Goal: Transaction & Acquisition: Purchase product/service

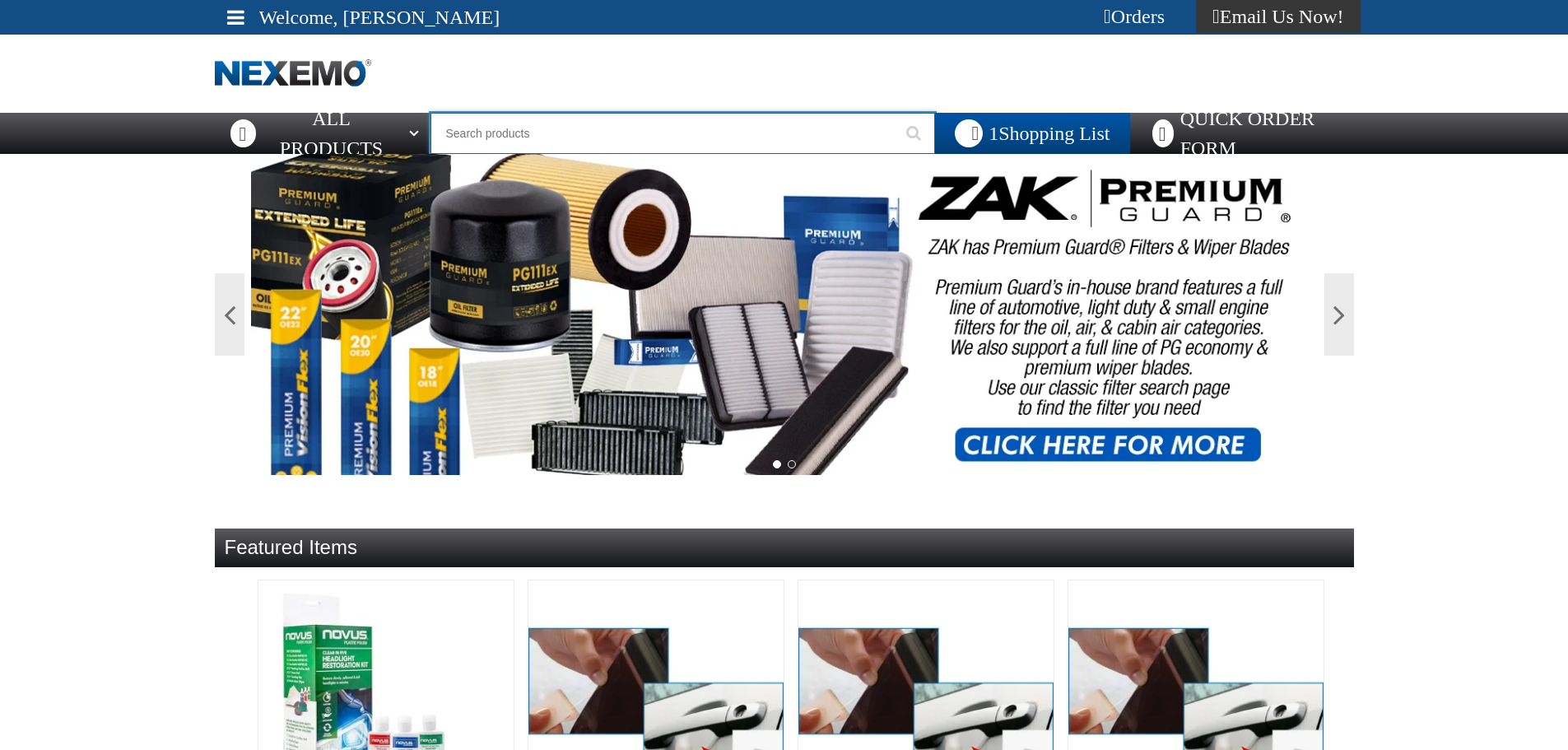
click at [479, 135] on input "Search" at bounding box center [683, 133] width 506 height 42
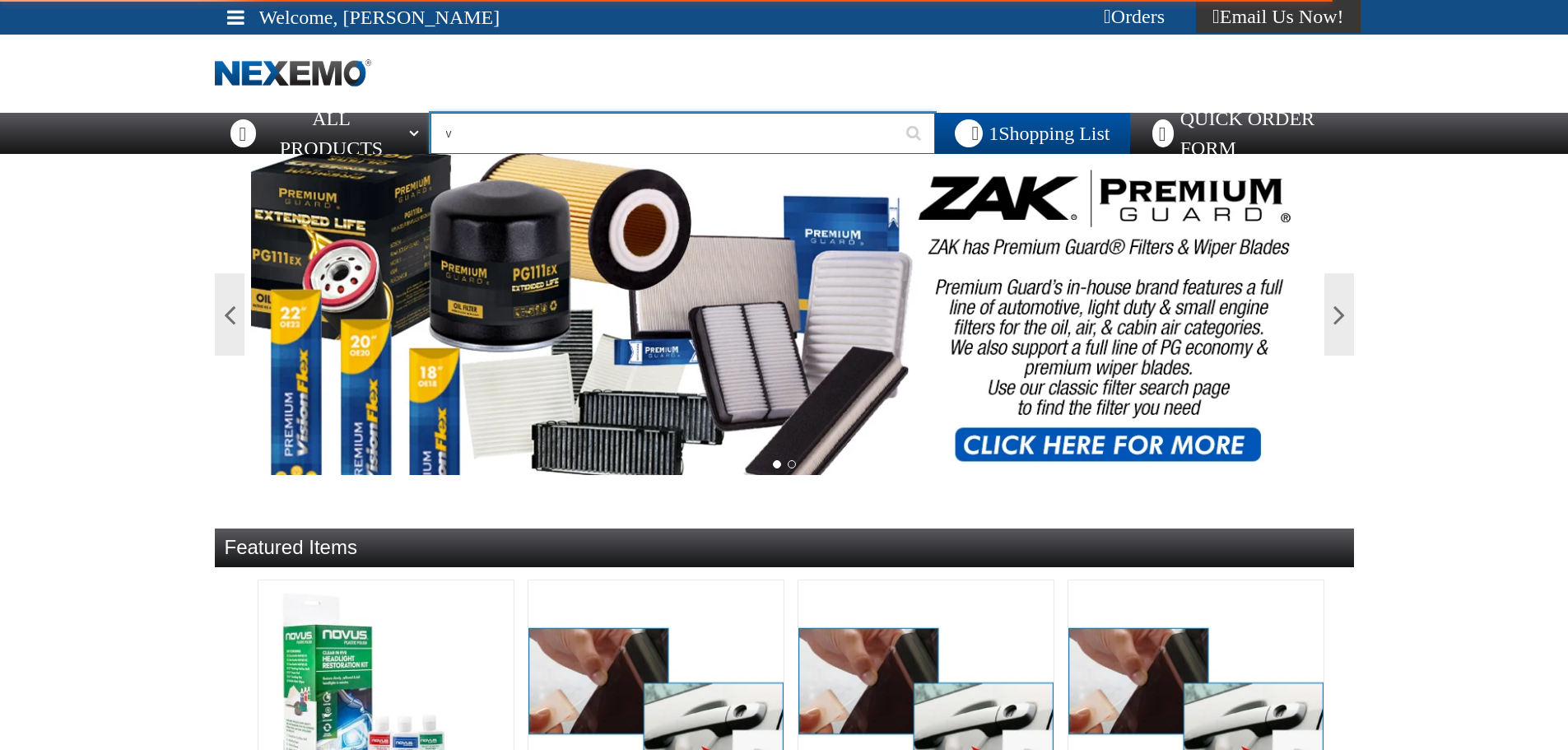
type input "vi"
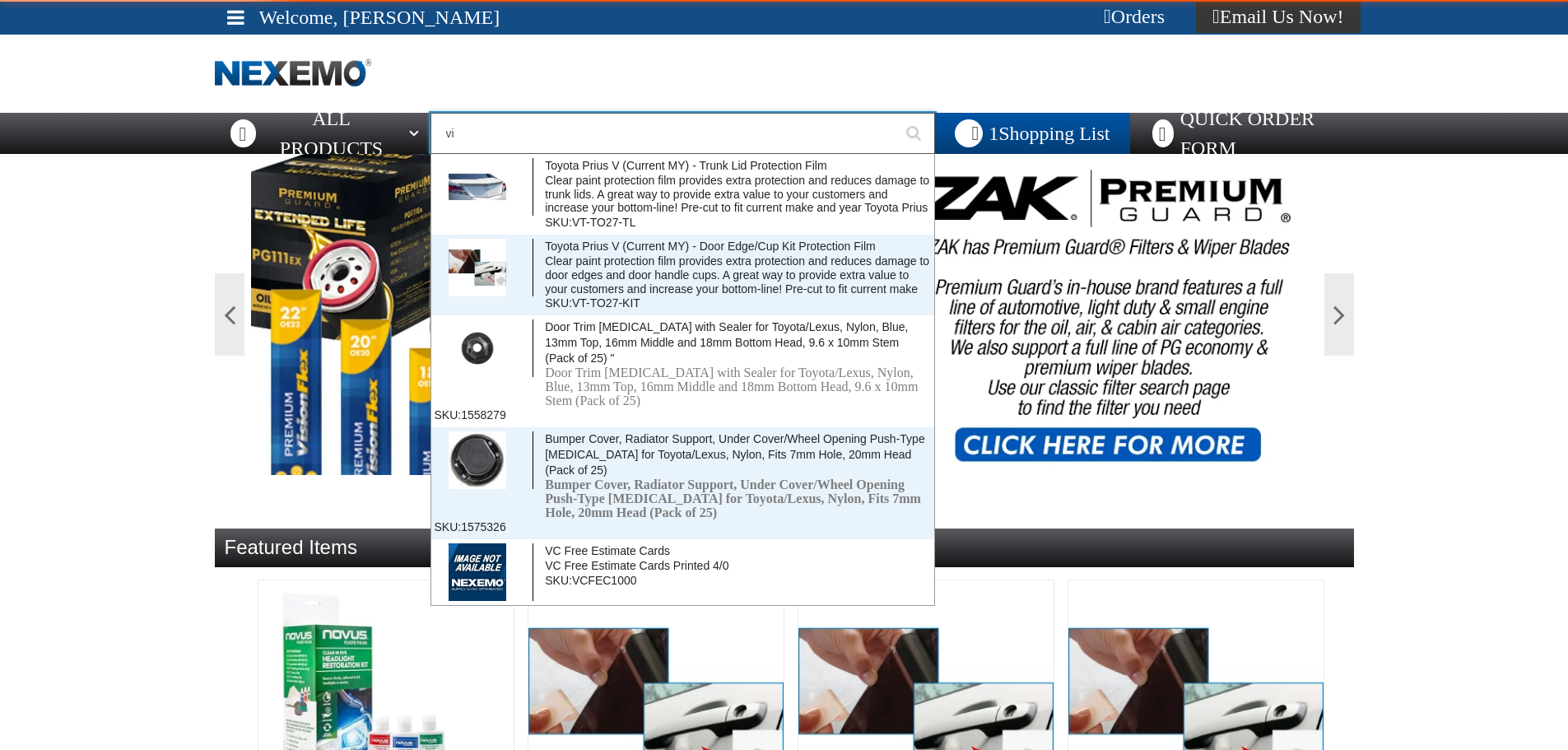
type input "violet 7000-7999"
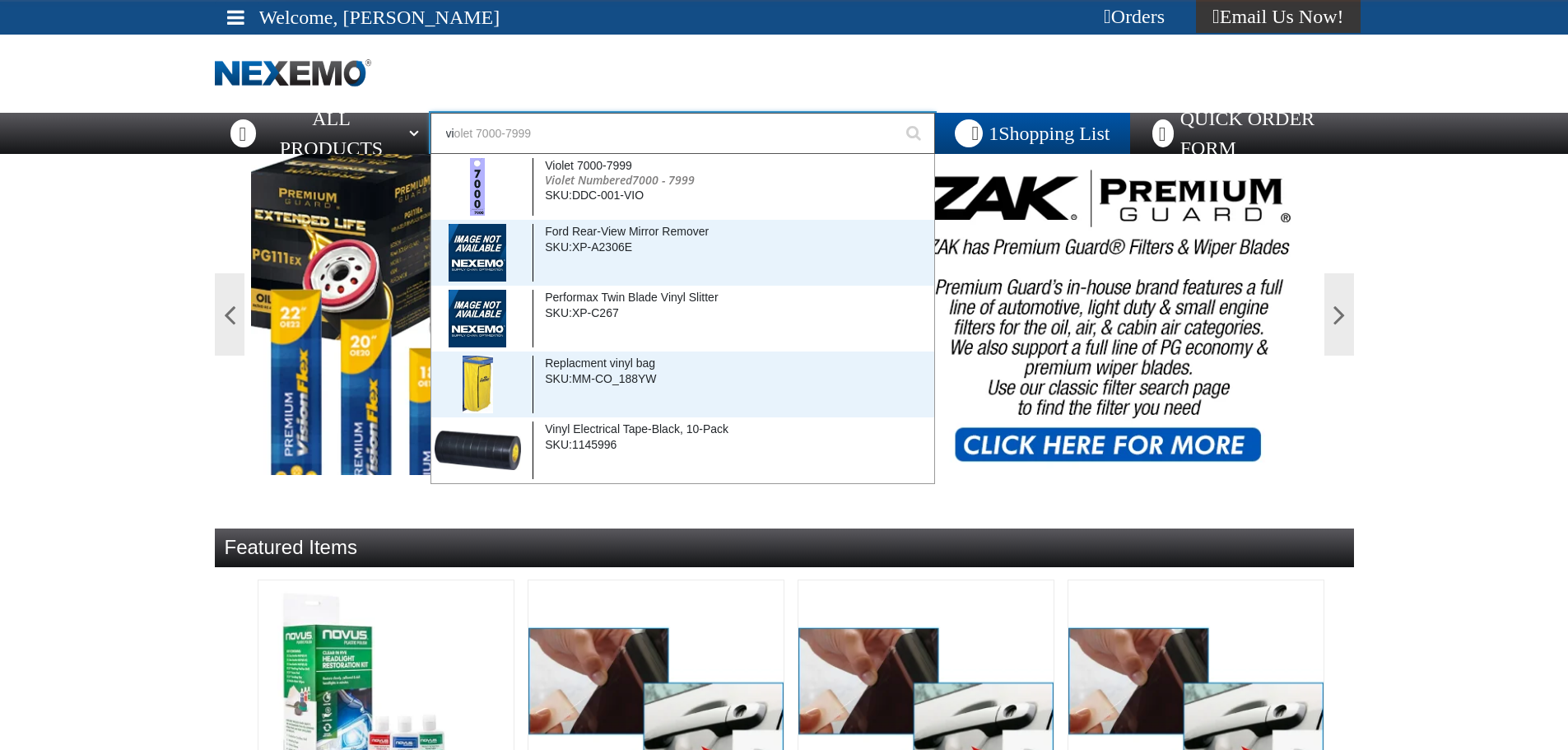
type input "vil"
type input "village Pointe Toyota Name Badge"
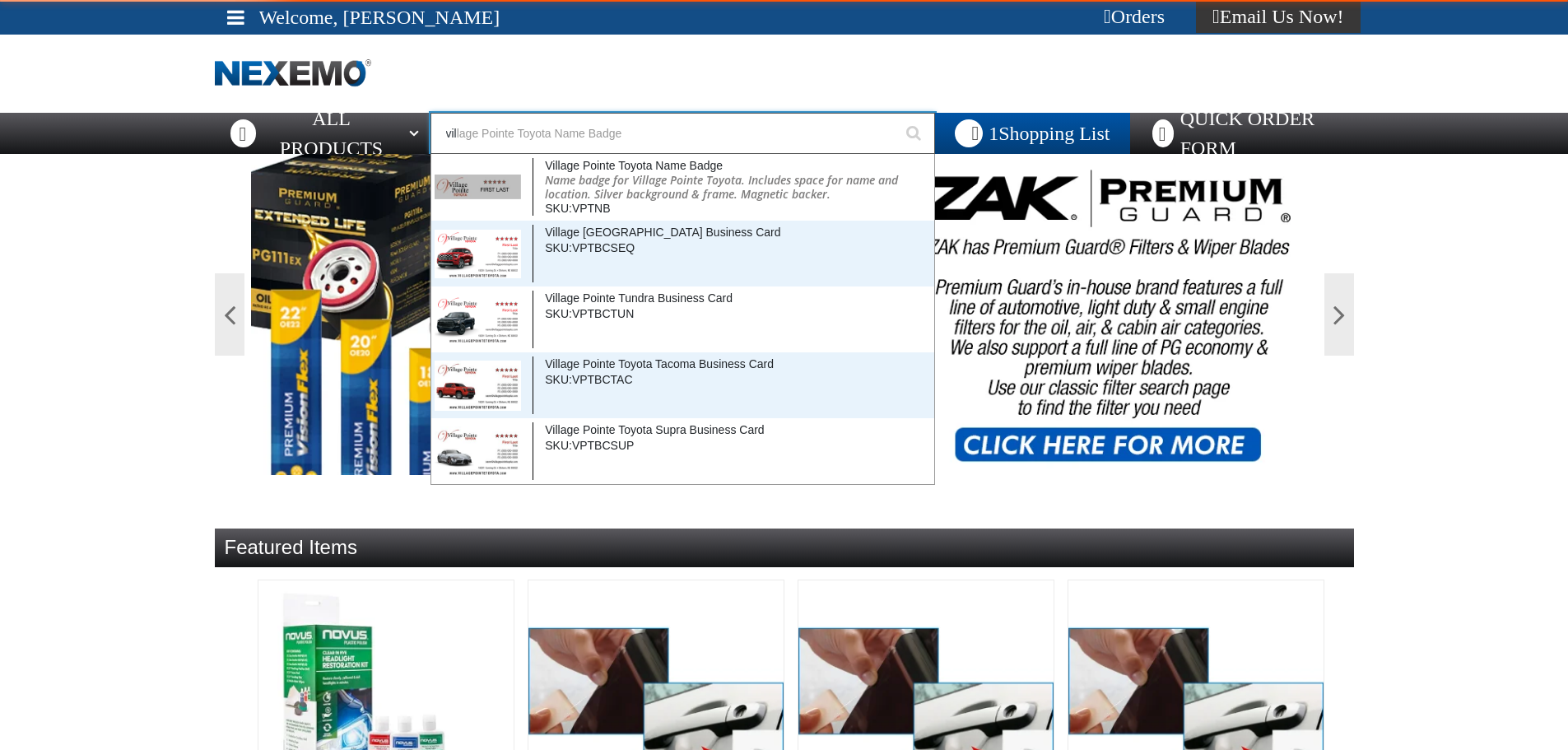
type input "vill"
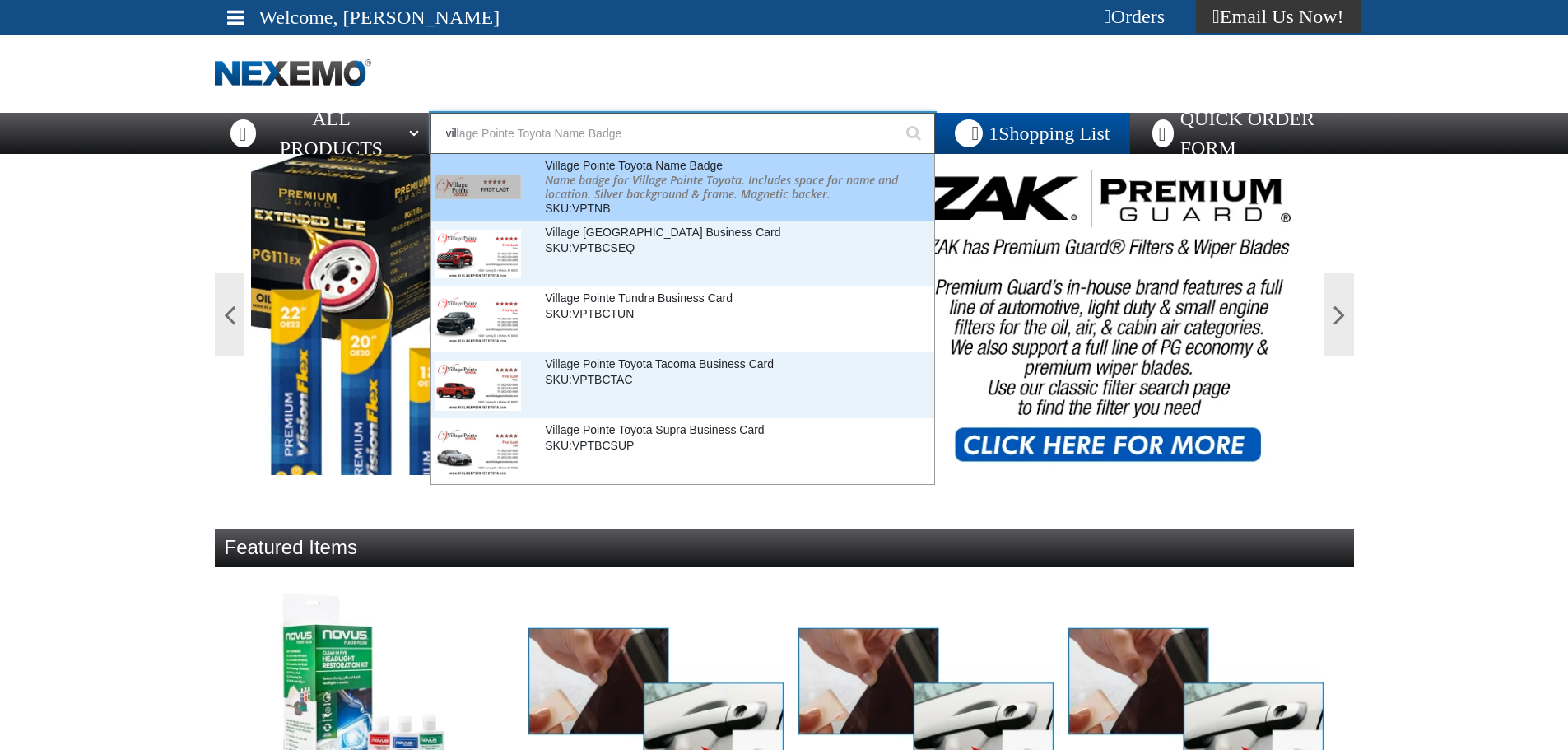
click at [483, 181] on img at bounding box center [478, 187] width 87 height 24
type input "Village Pointe Toyota Name Badge"
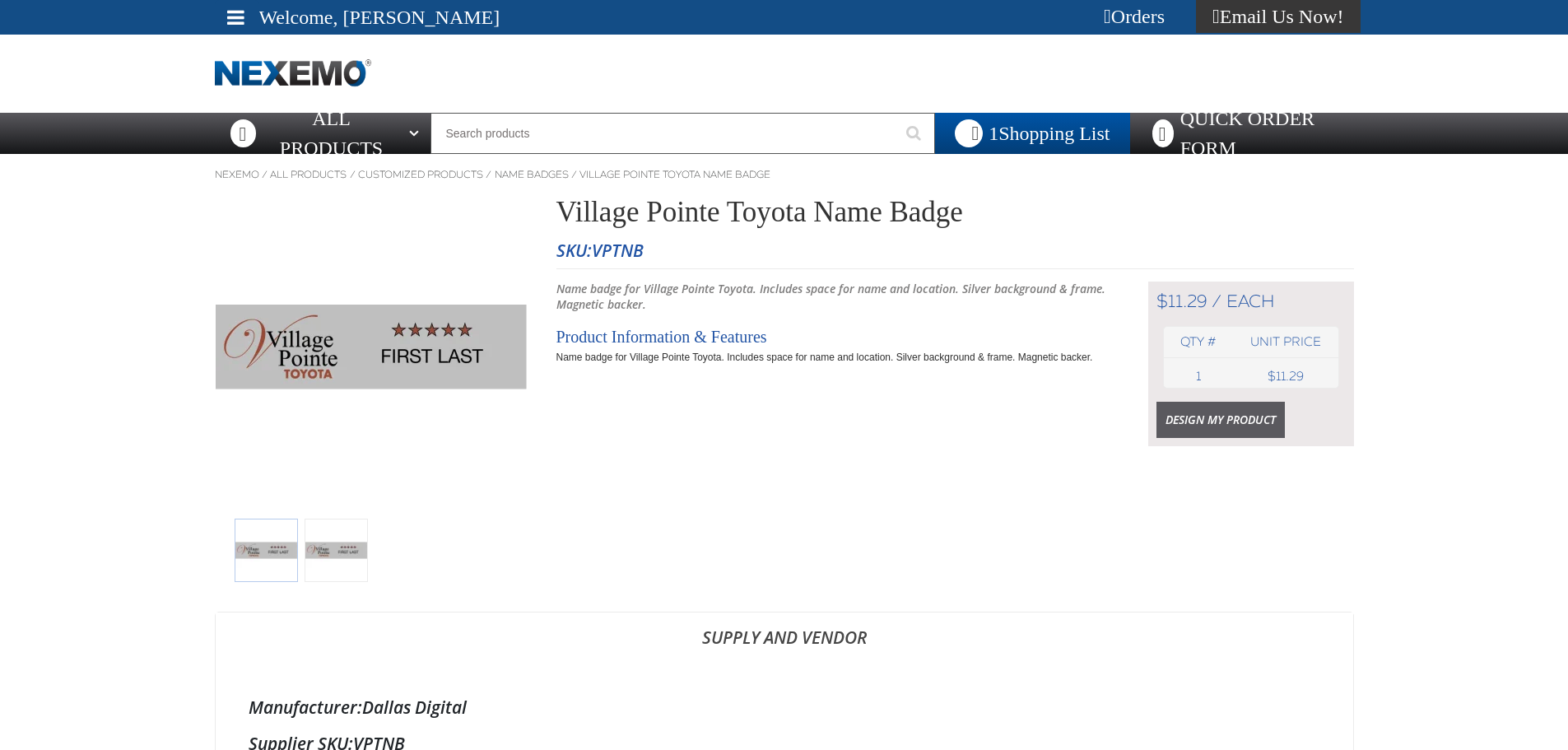
click at [1221, 427] on link "Design My Product" at bounding box center [1221, 420] width 128 height 36
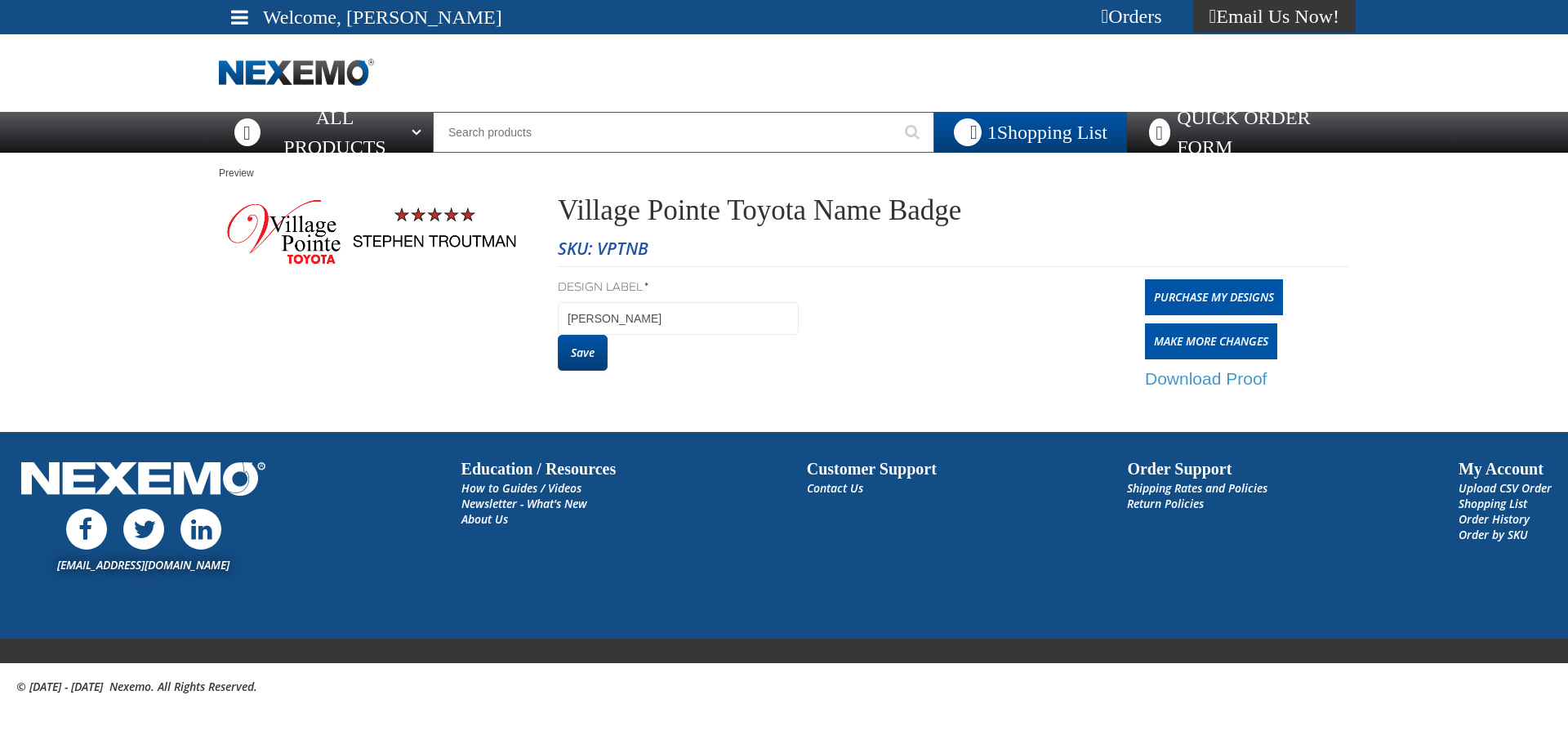
click at [588, 351] on button "Save" at bounding box center [582, 353] width 50 height 36
click at [1198, 297] on link "Purchase My Designs" at bounding box center [1213, 297] width 138 height 36
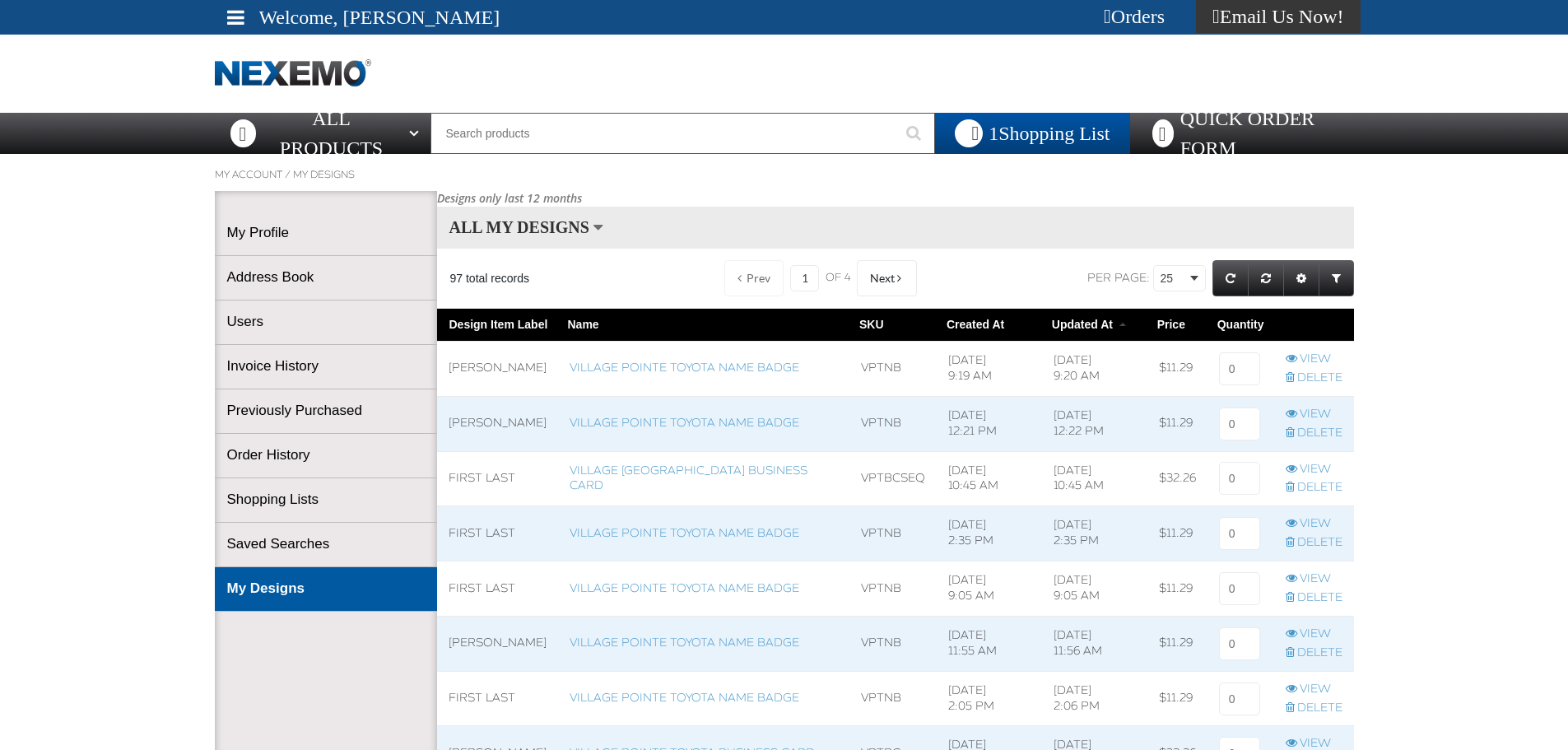
scroll to position [1, 1]
click at [1242, 371] on input at bounding box center [1240, 369] width 42 height 33
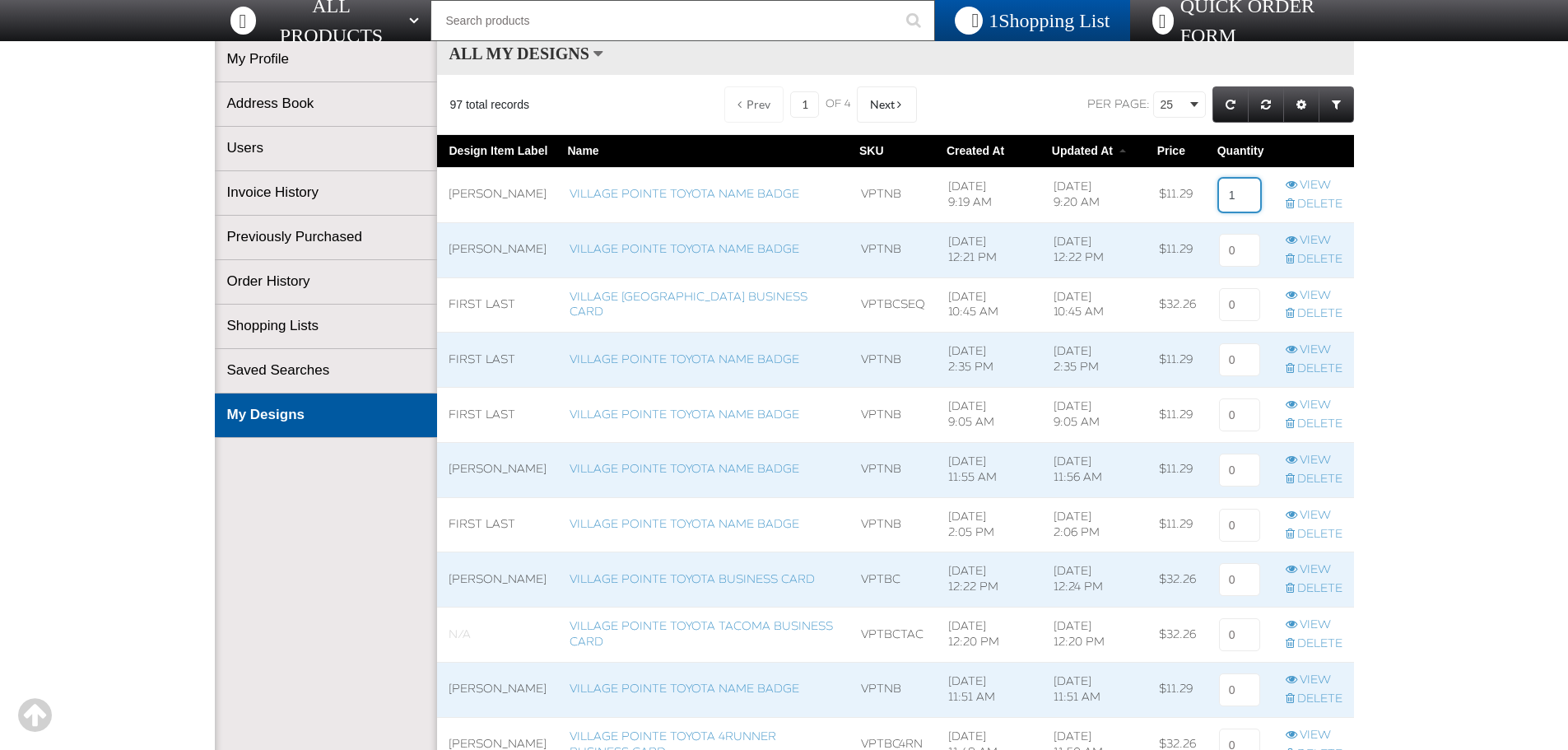
scroll to position [165, 0]
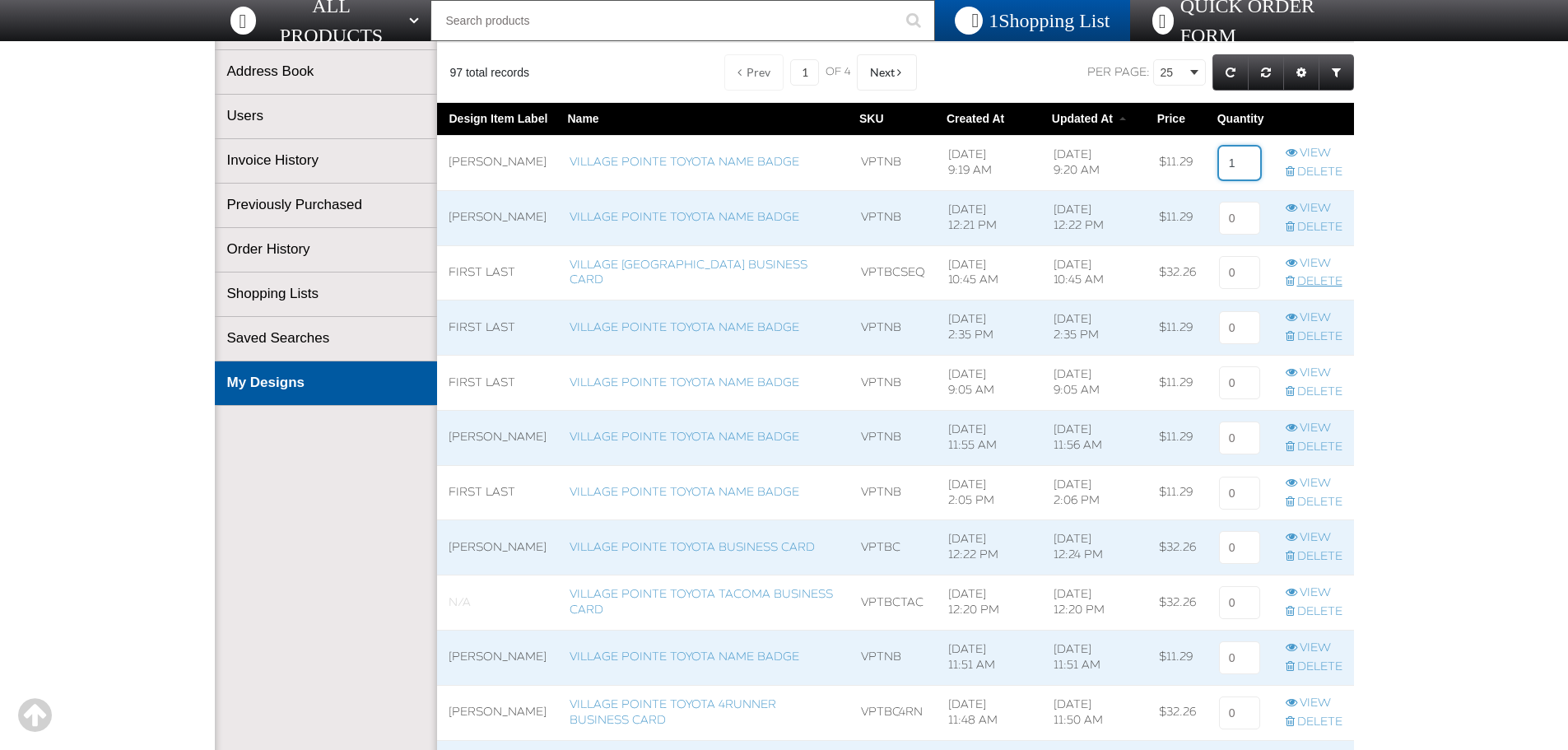
type input "1"
click at [1321, 280] on link "Delete" at bounding box center [1314, 282] width 57 height 16
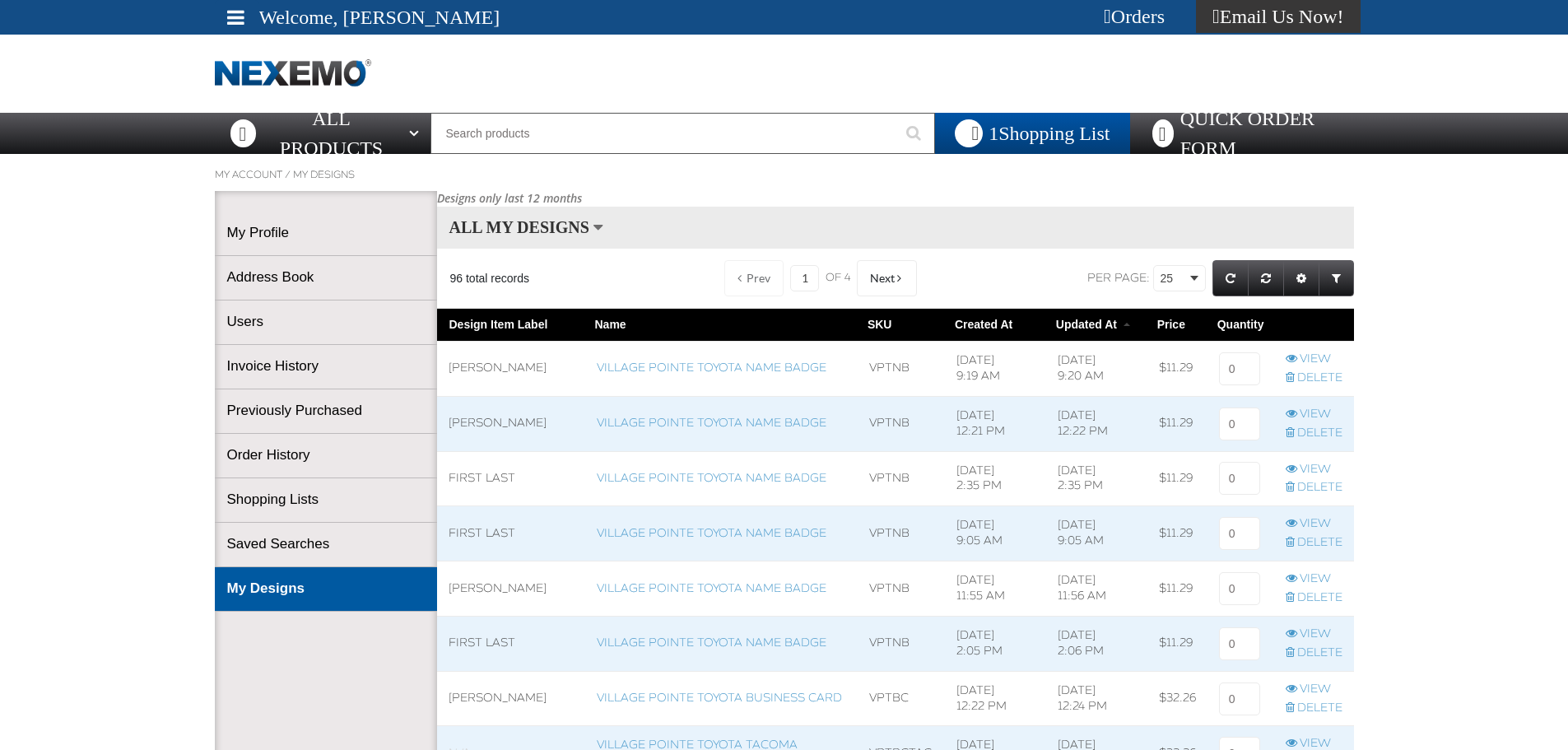
scroll to position [1, 1]
click at [1321, 487] on link "Delete" at bounding box center [1314, 488] width 57 height 16
click at [1322, 483] on link "Delete" at bounding box center [1314, 488] width 57 height 16
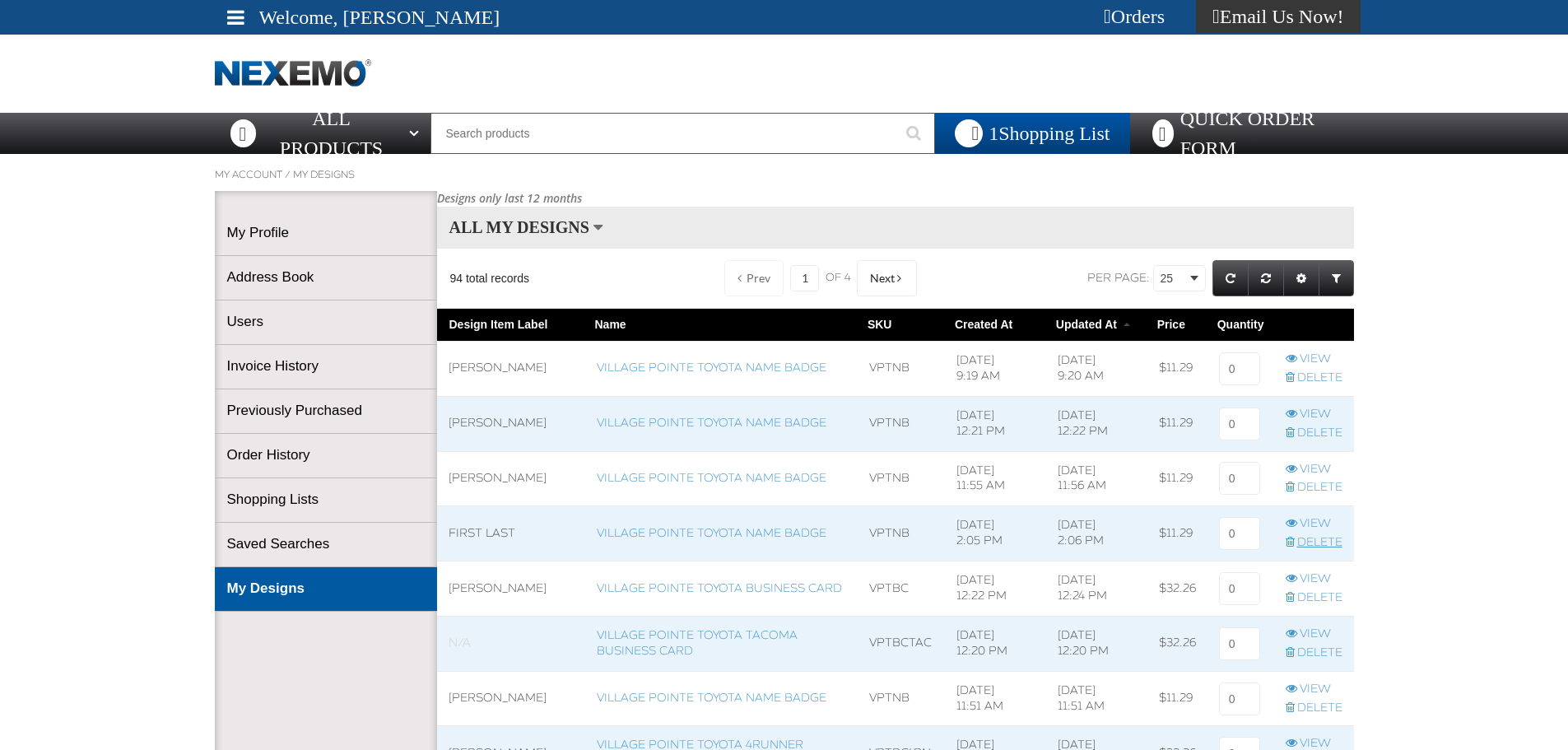
click at [1307, 543] on link "Delete" at bounding box center [1314, 543] width 57 height 16
click at [1314, 592] on link "Delete" at bounding box center [1314, 598] width 57 height 16
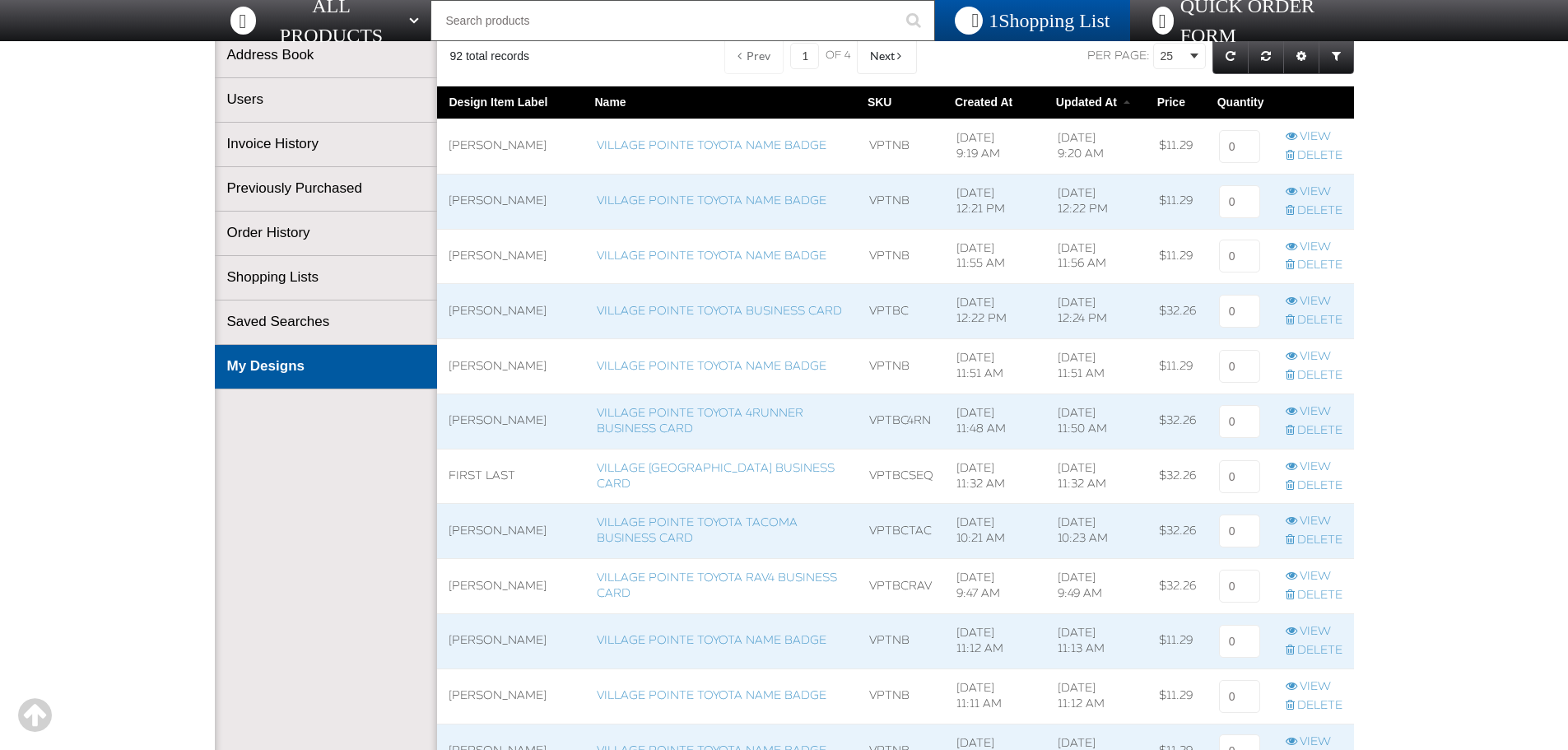
scroll to position [247, 0]
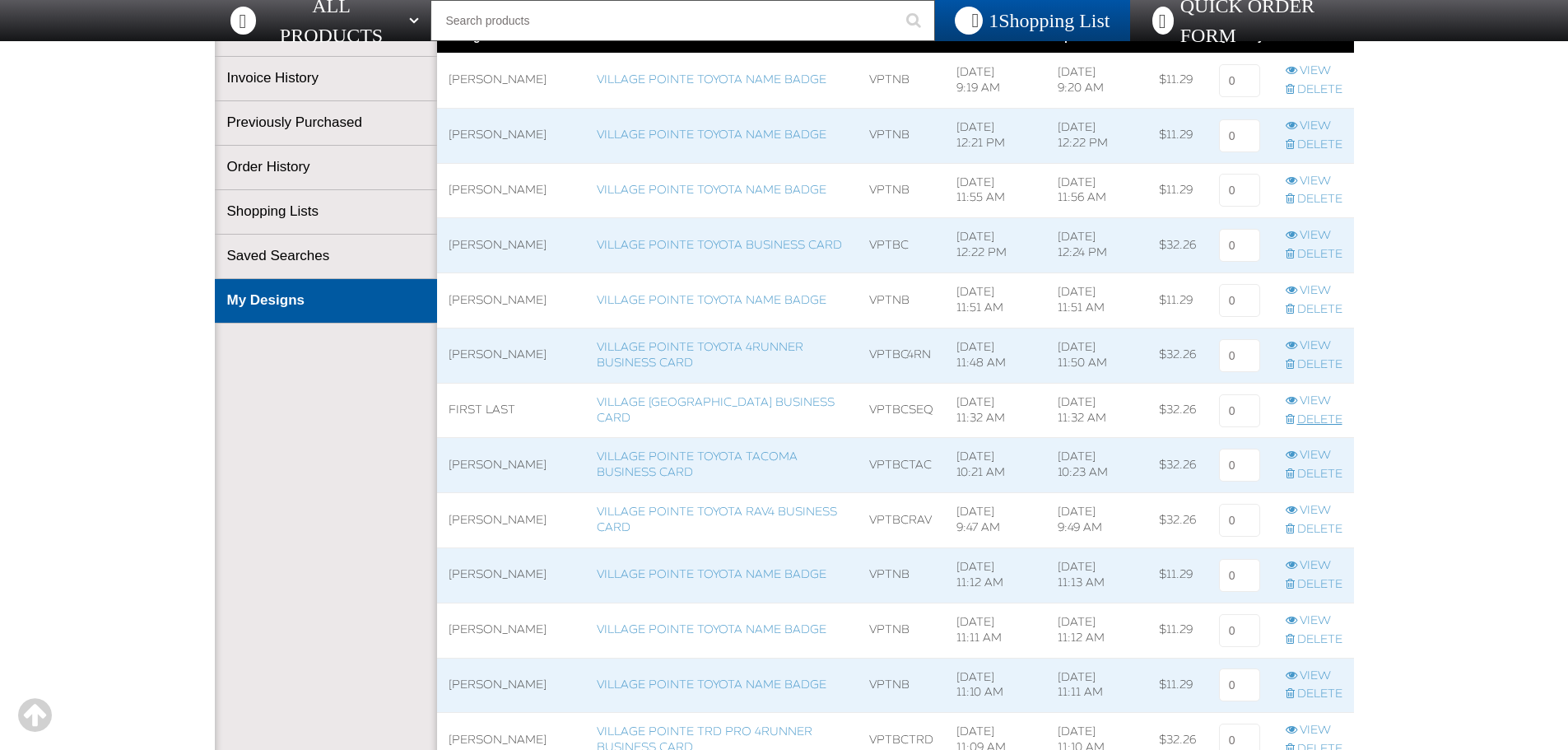
click at [1310, 417] on link "Delete" at bounding box center [1314, 420] width 57 height 16
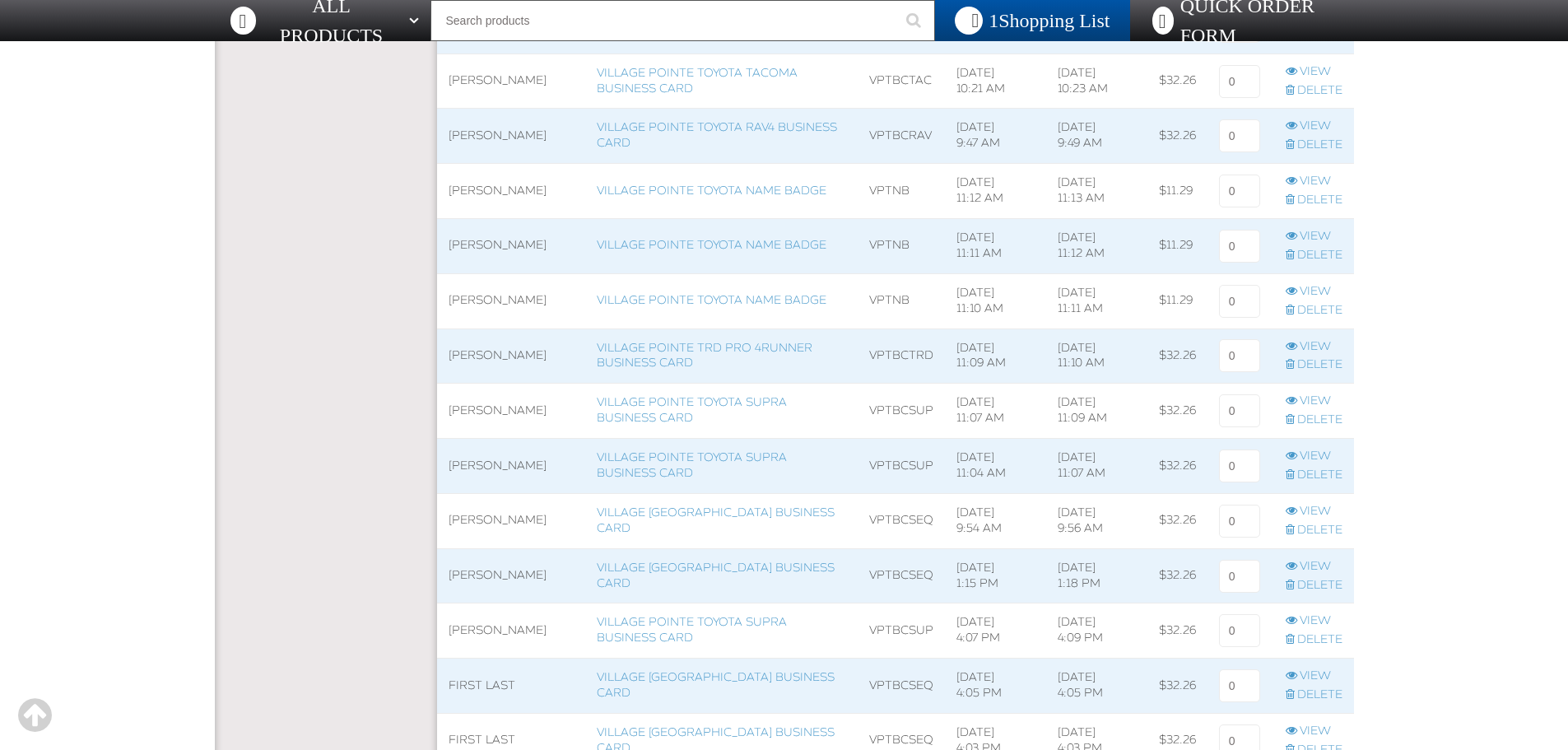
scroll to position [659, 0]
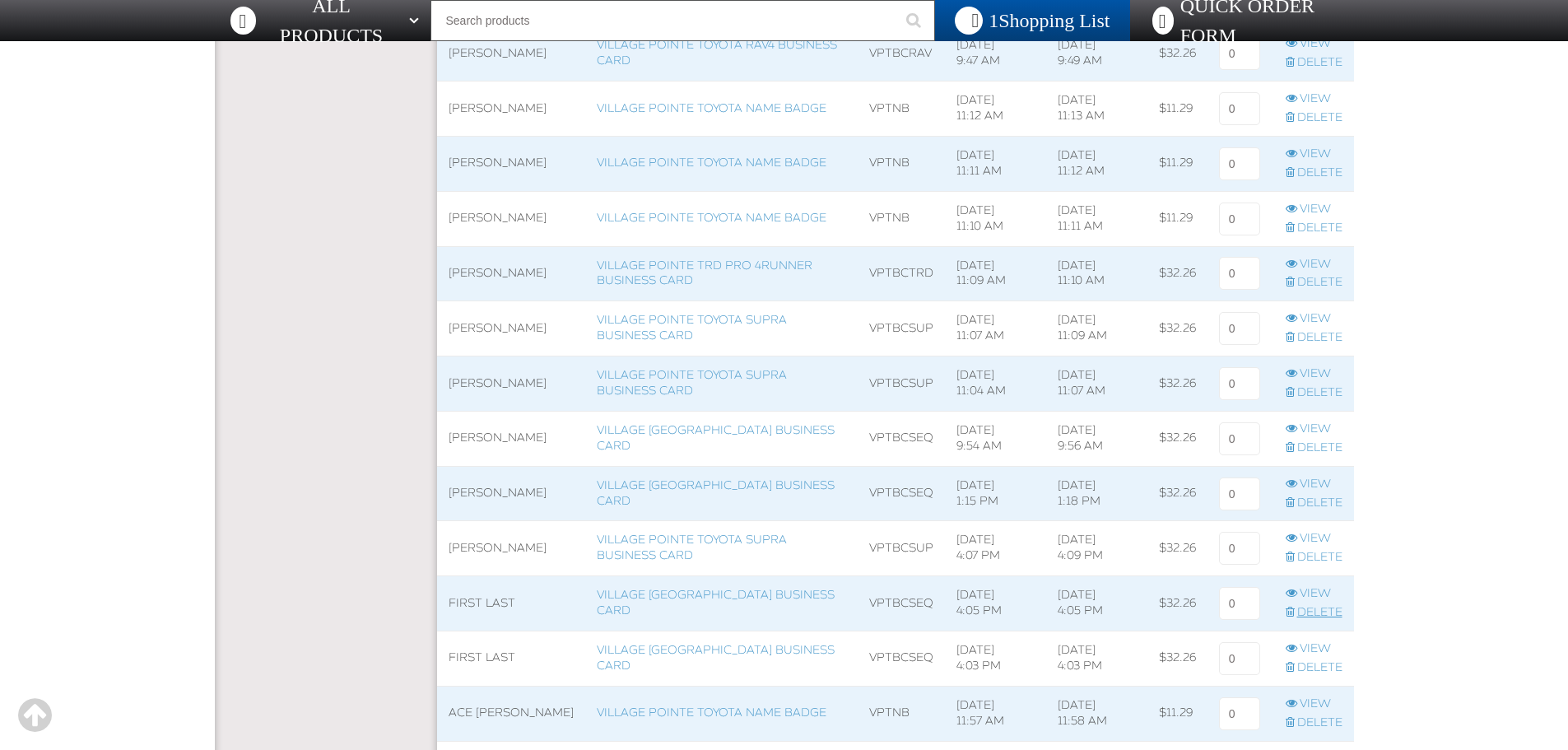
click at [1320, 611] on link "Delete" at bounding box center [1314, 613] width 57 height 16
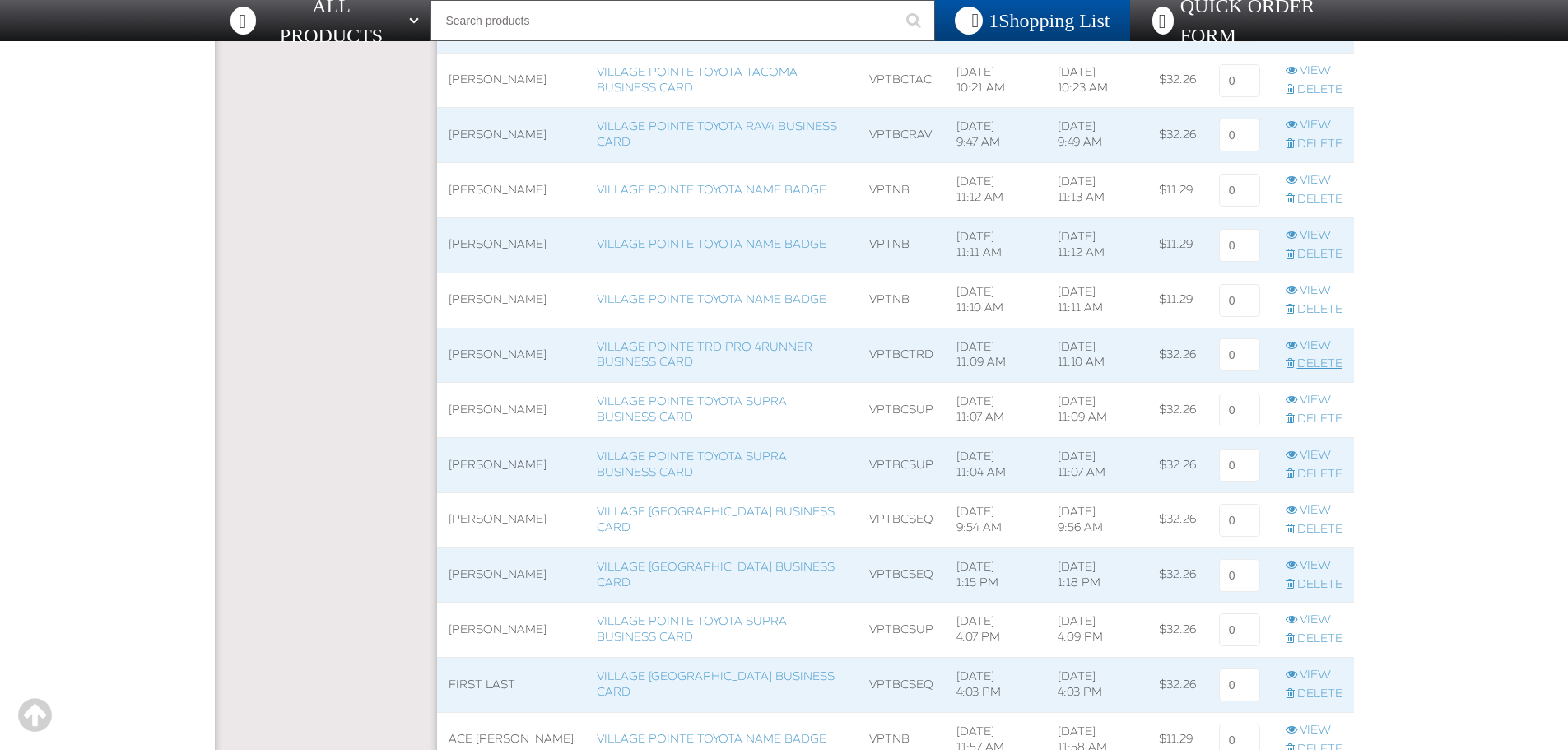
scroll to position [659, 0]
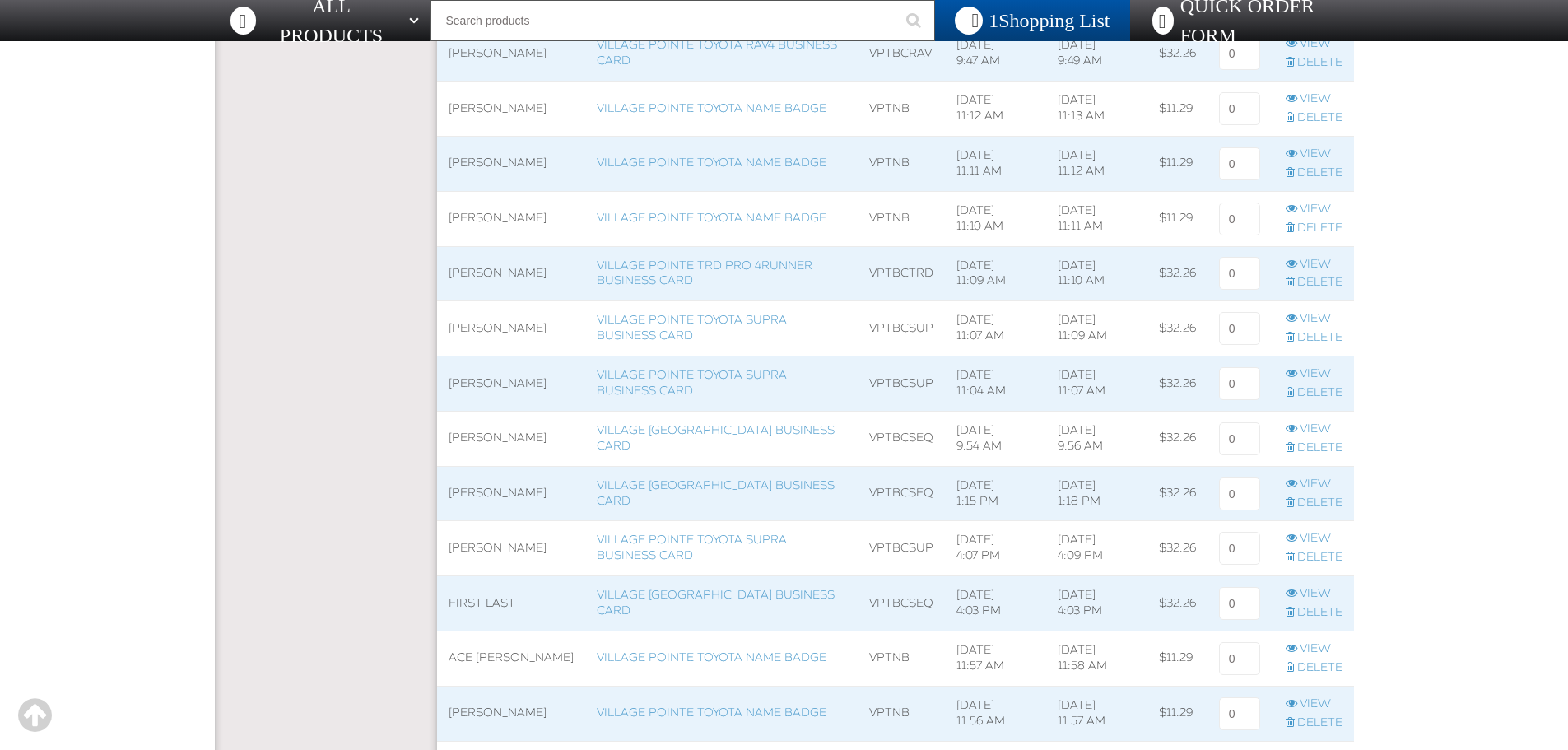
click at [1321, 611] on link "Delete" at bounding box center [1314, 613] width 57 height 16
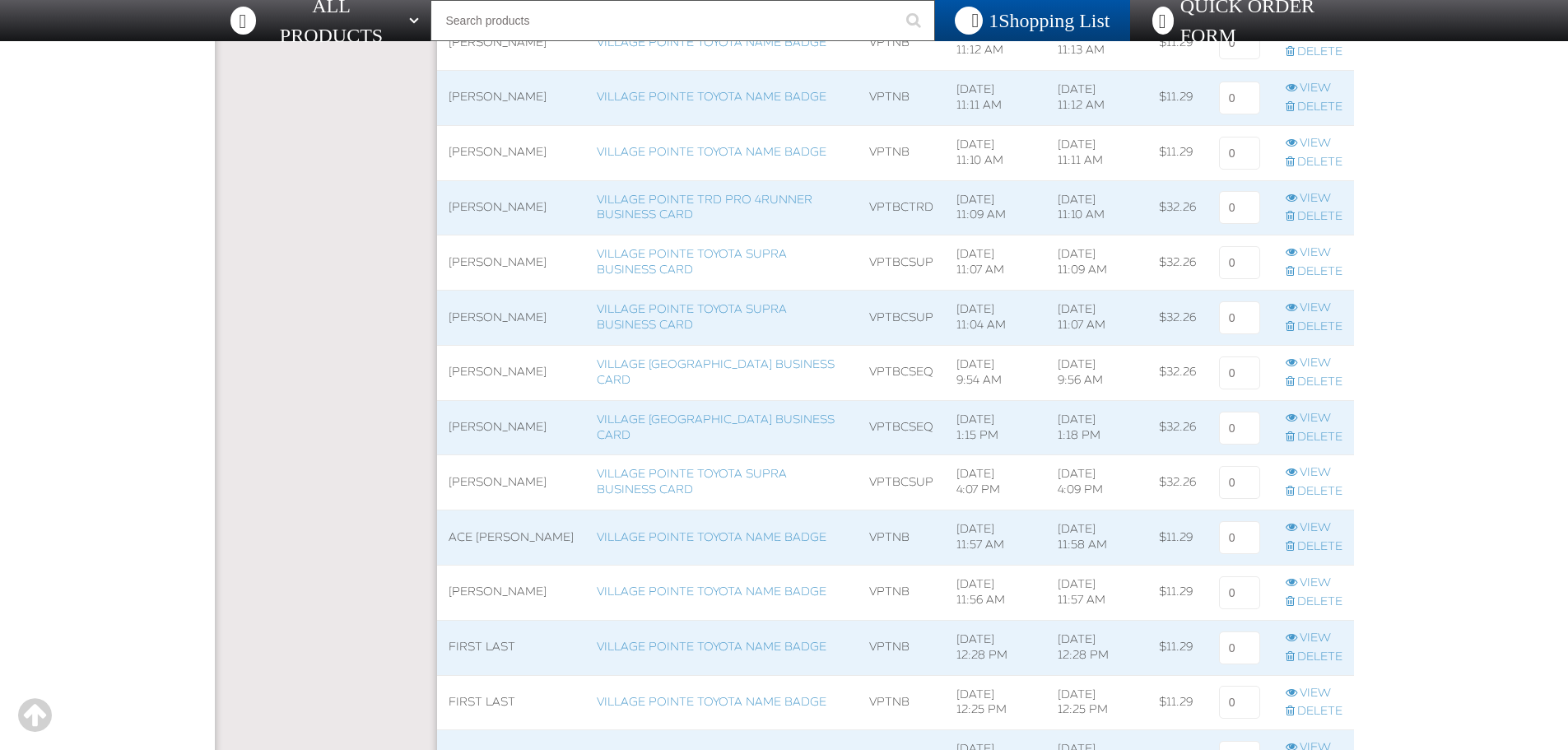
scroll to position [741, 0]
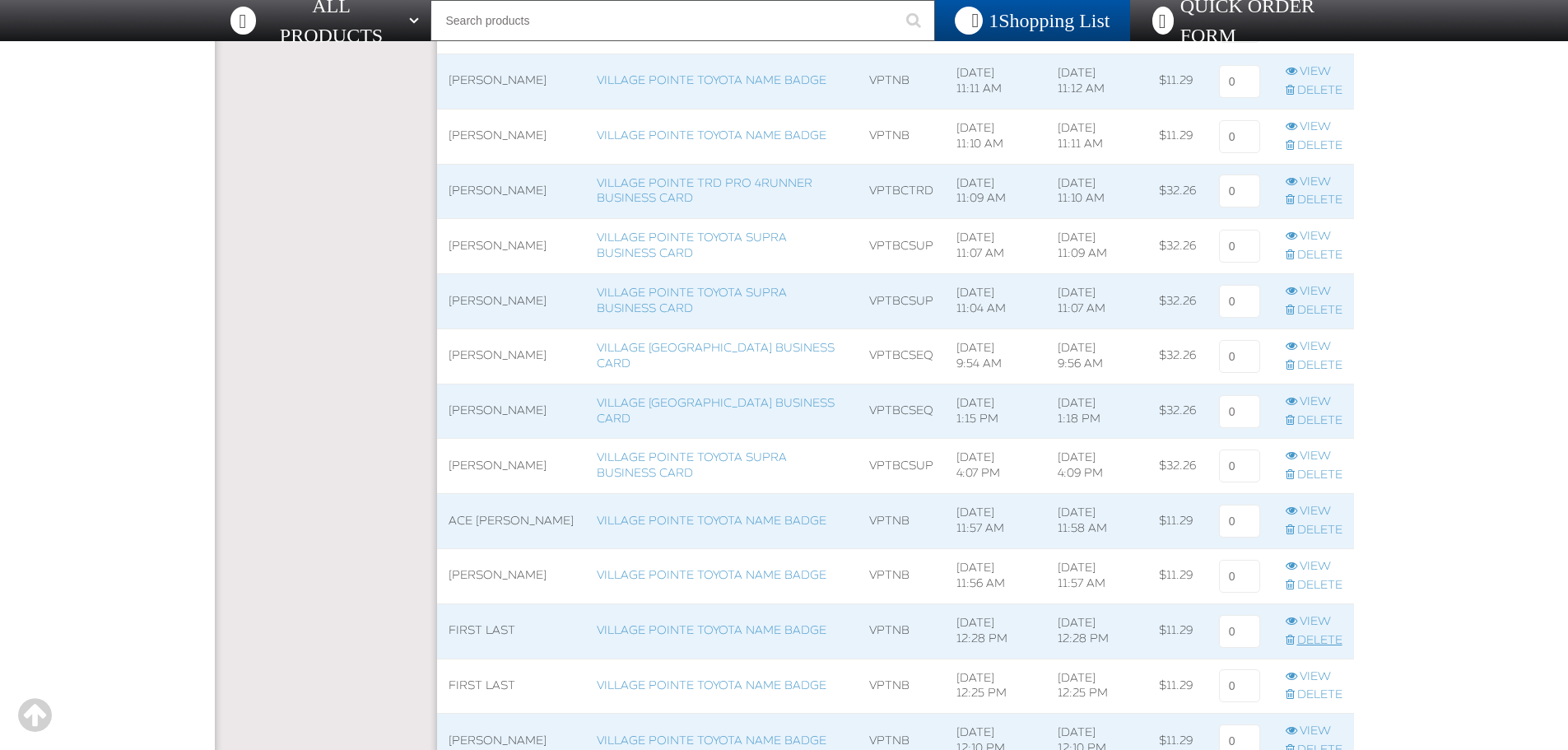
click at [1327, 637] on link "Delete" at bounding box center [1314, 641] width 57 height 16
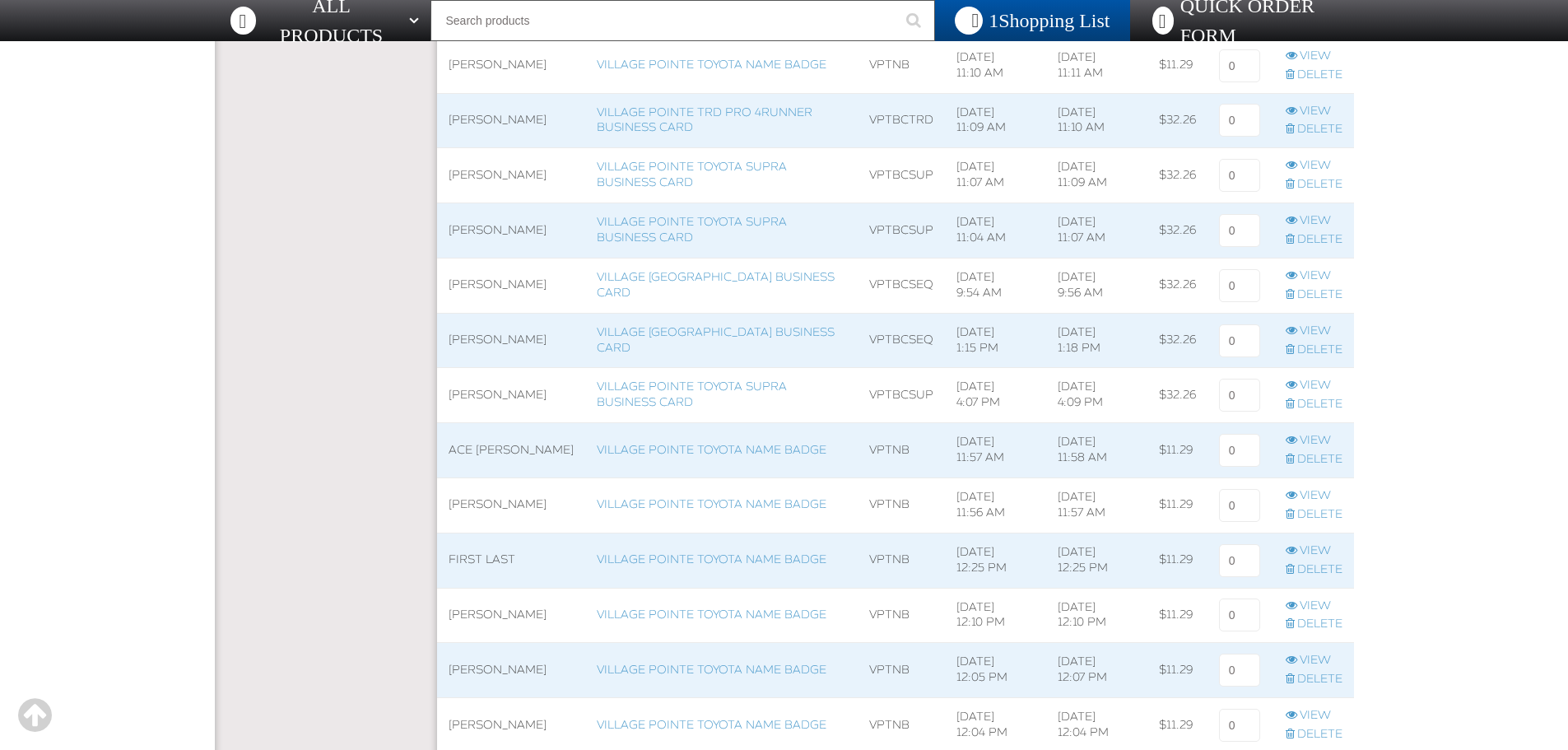
scroll to position [824, 0]
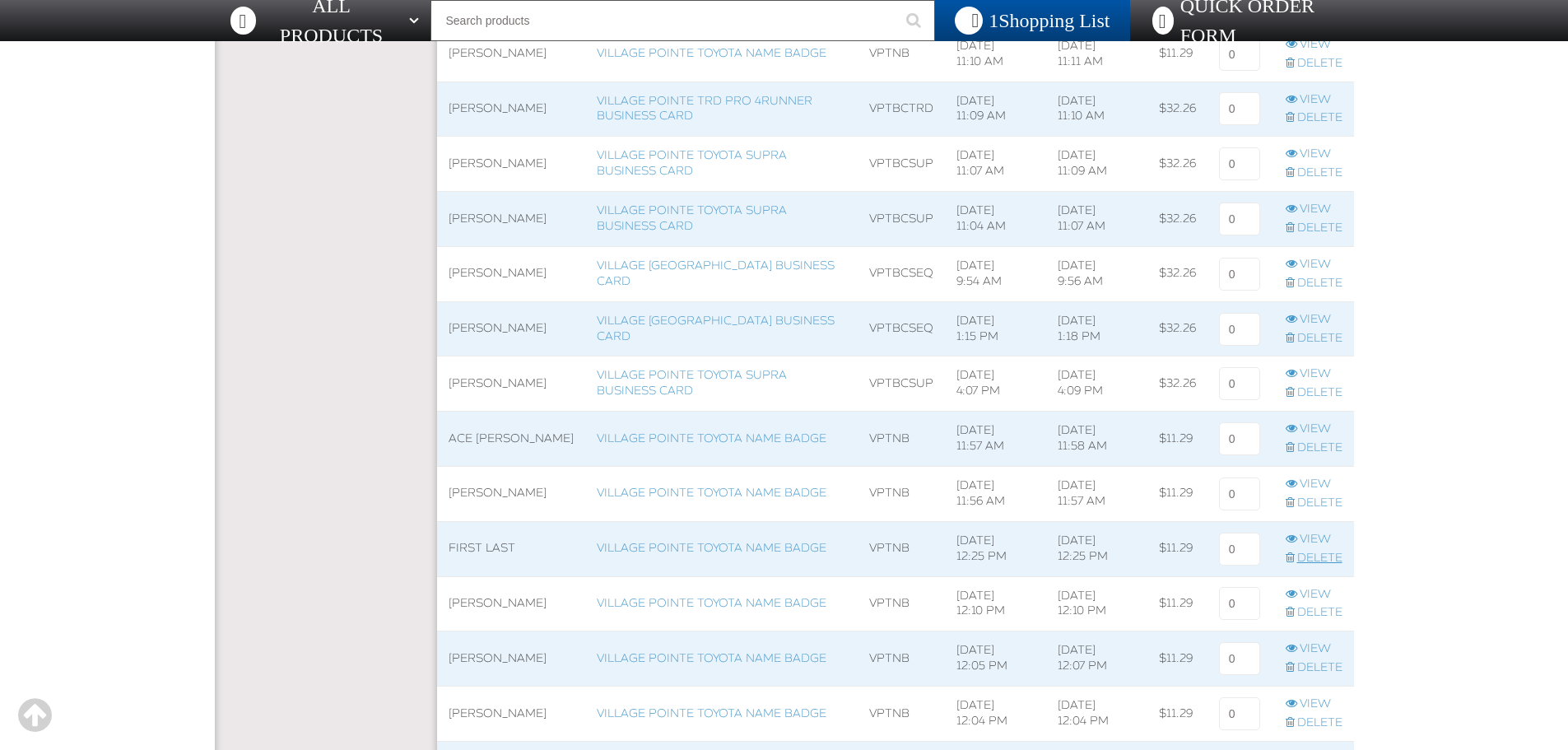
click at [1326, 562] on link "Delete" at bounding box center [1314, 559] width 57 height 16
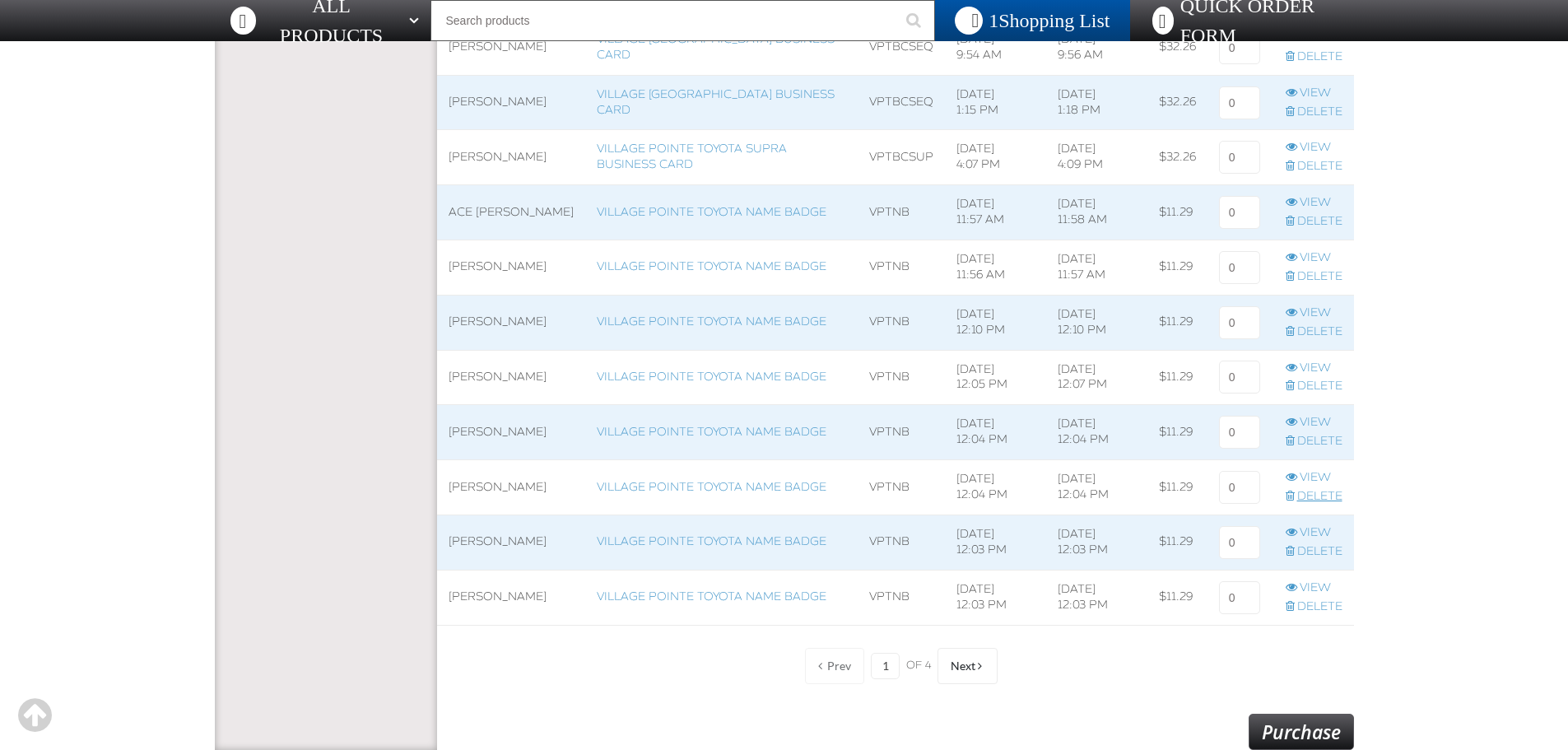
scroll to position [1153, 0]
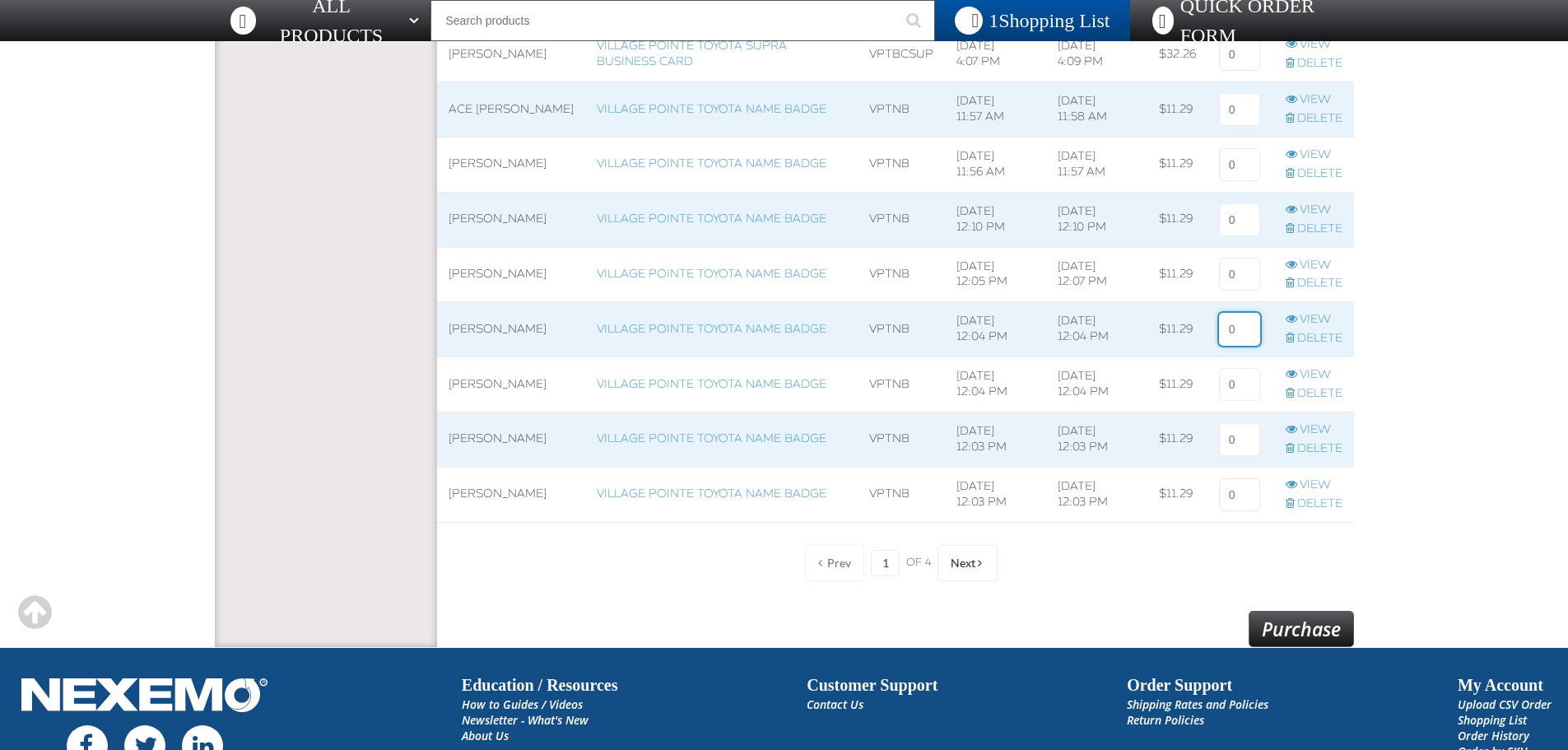
click at [1239, 327] on input at bounding box center [1240, 329] width 42 height 33
type input "1"
click at [1268, 628] on link "Purchase" at bounding box center [1301, 630] width 106 height 36
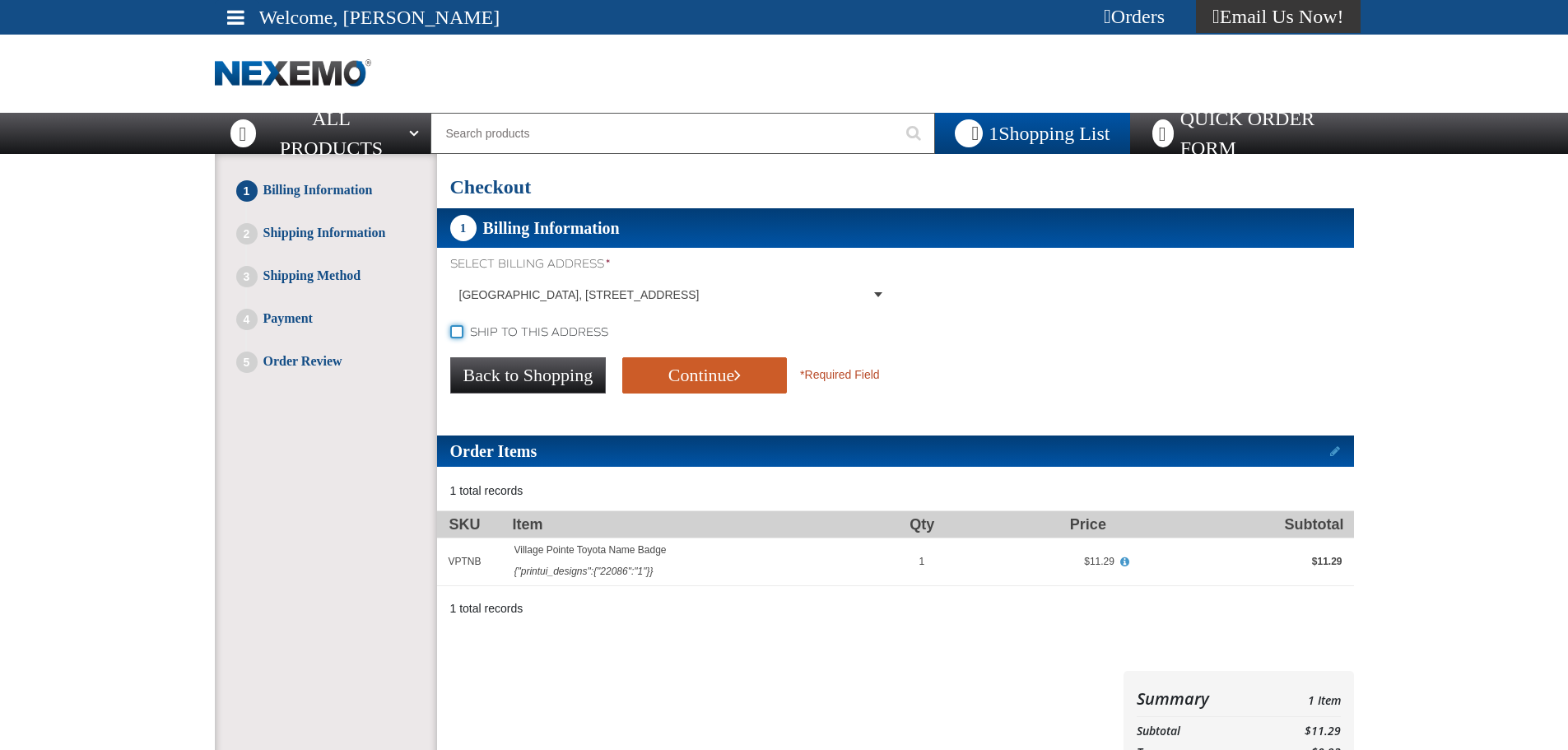
click at [455, 333] on input "Ship to this address" at bounding box center [456, 332] width 13 height 13
checkbox input "true"
click at [645, 369] on button "Continue" at bounding box center [705, 376] width 165 height 36
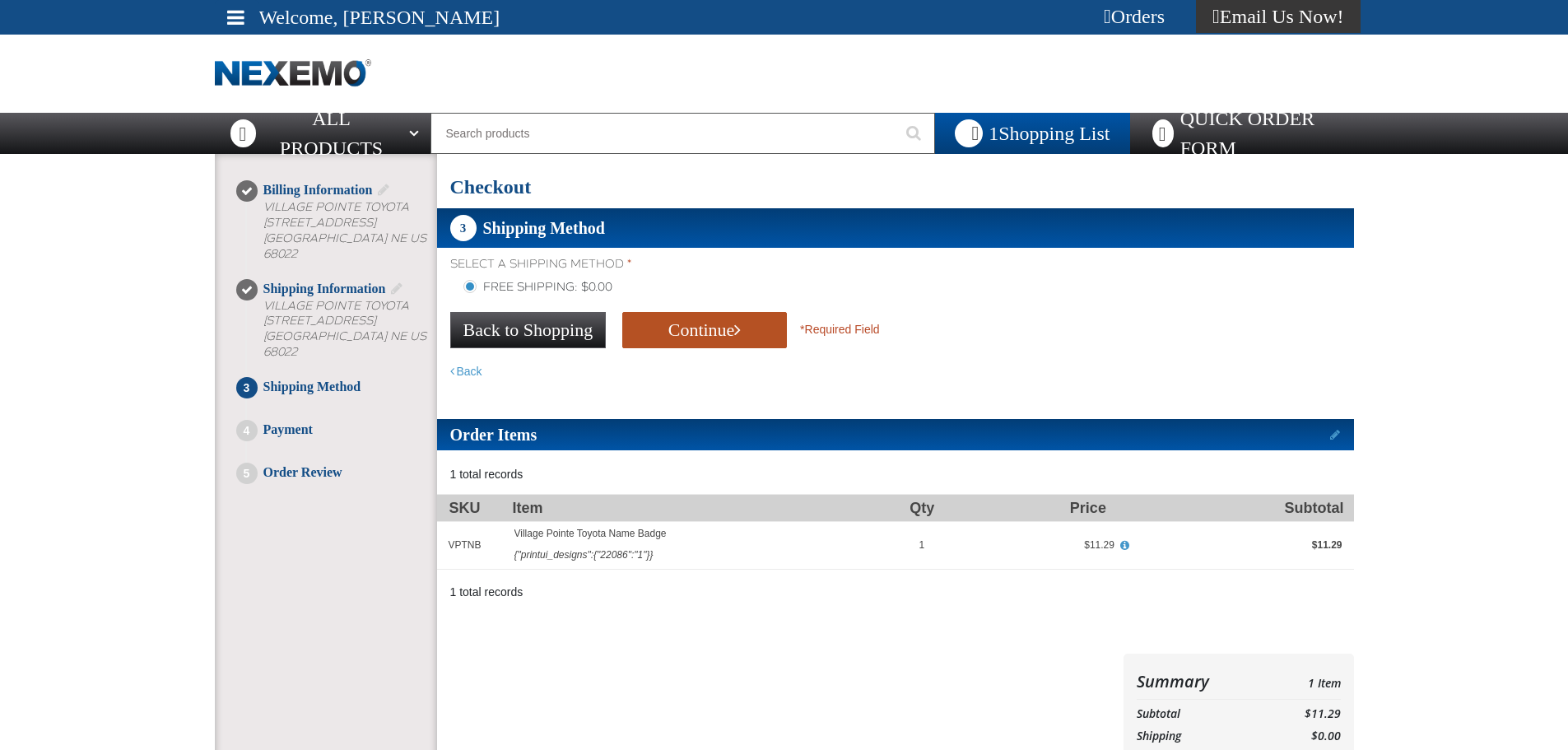
click at [665, 331] on button "Continue" at bounding box center [705, 330] width 165 height 36
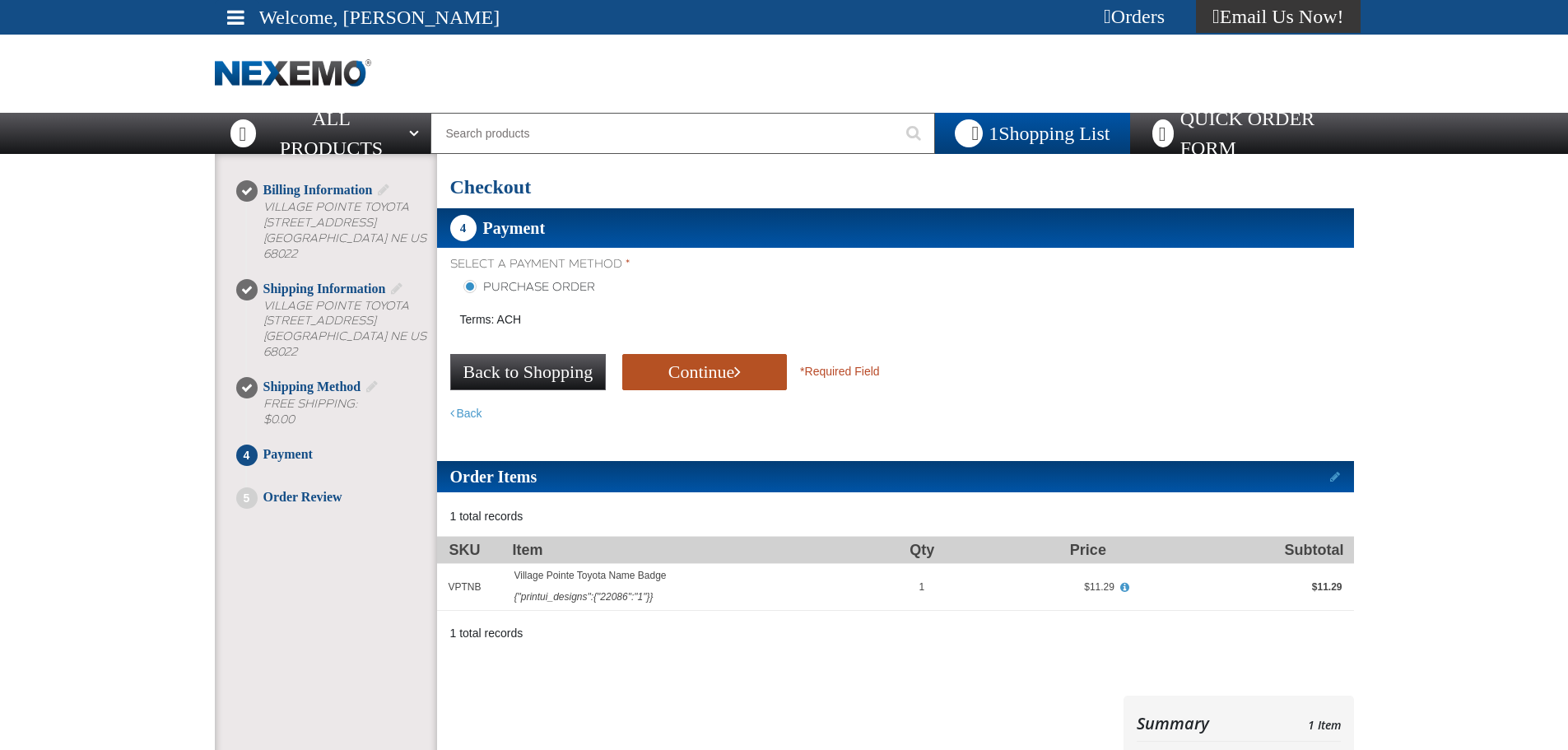
click at [674, 370] on button "Continue" at bounding box center [705, 372] width 165 height 36
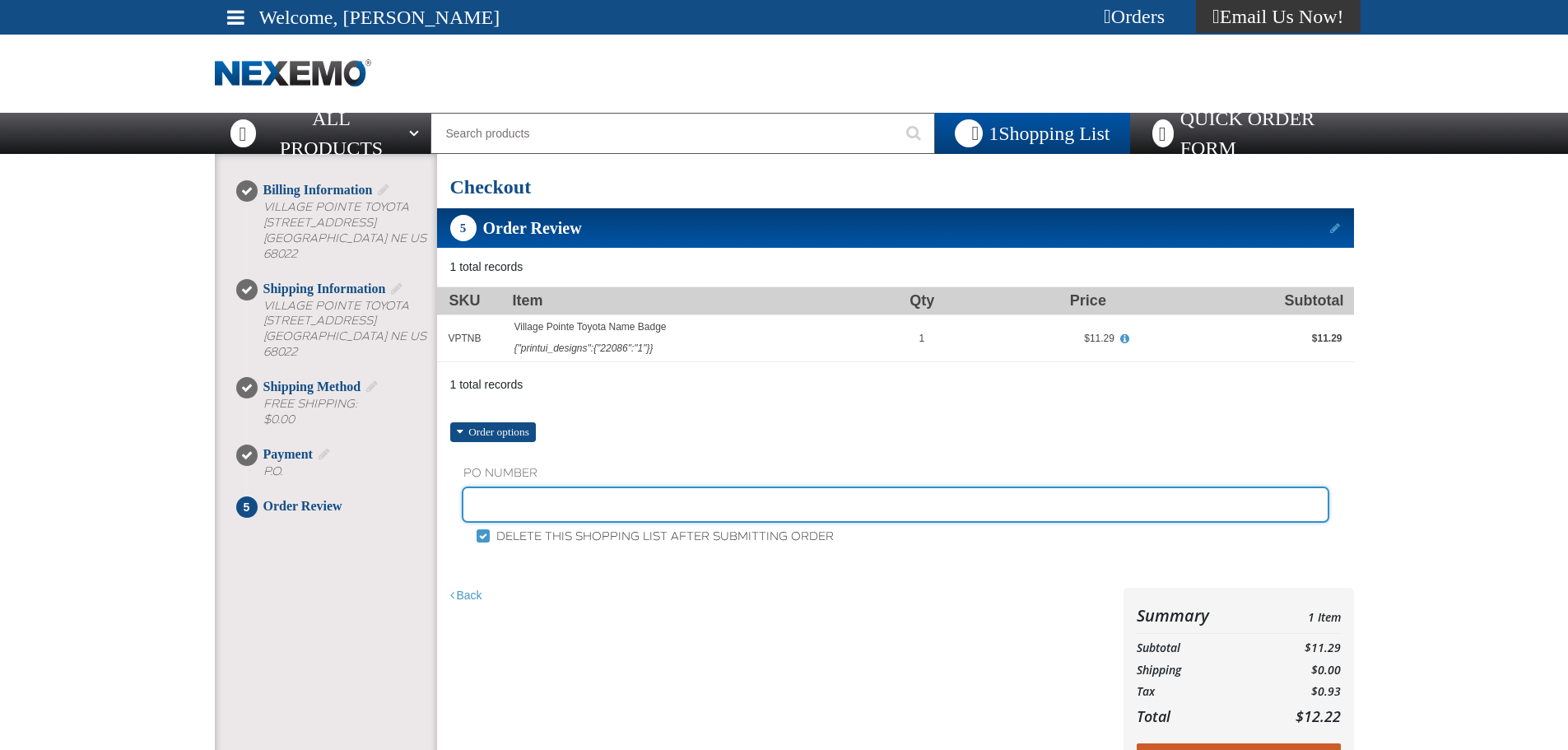
click at [581, 494] on input "text" at bounding box center [895, 505] width 864 height 33
type input "sales"
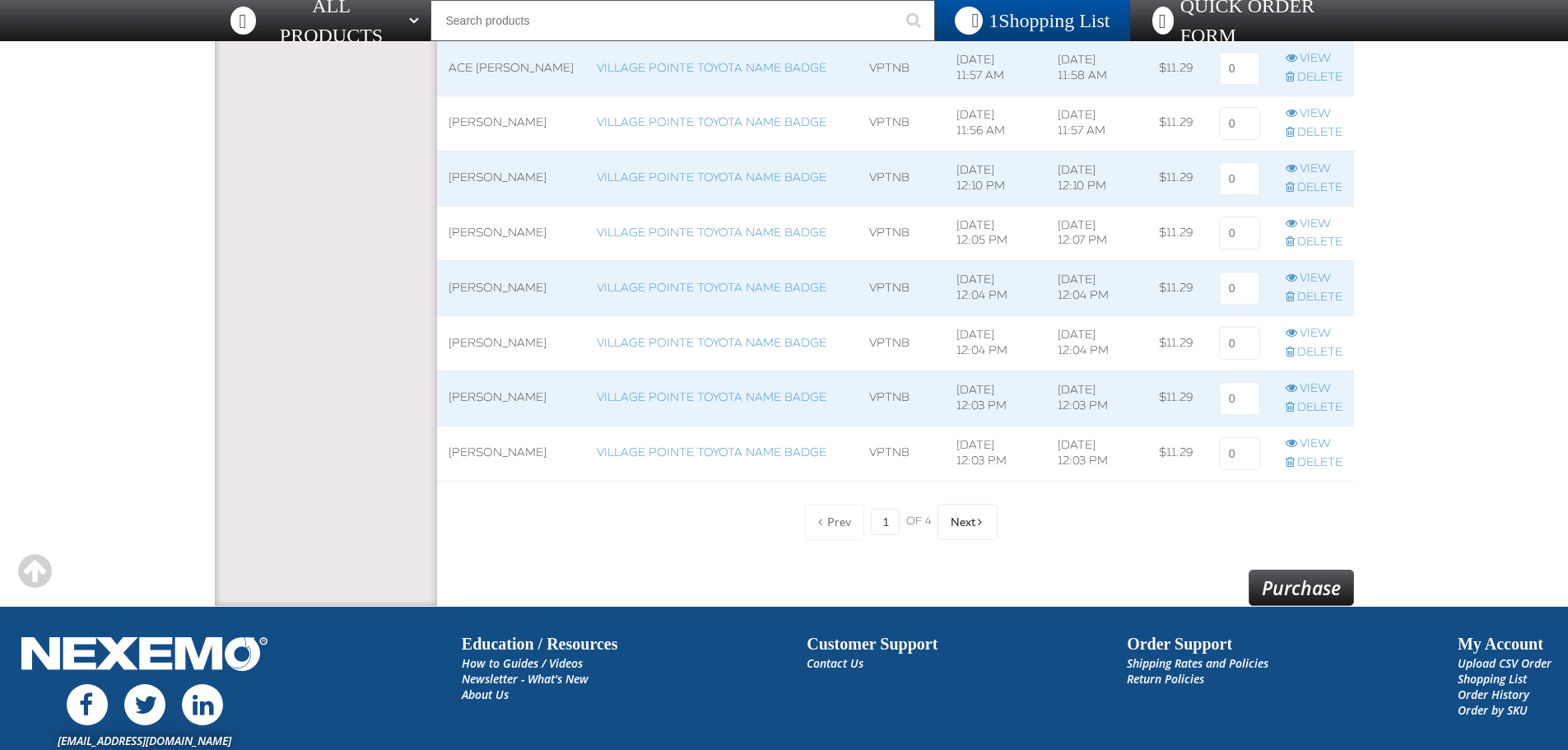
scroll to position [1153, 0]
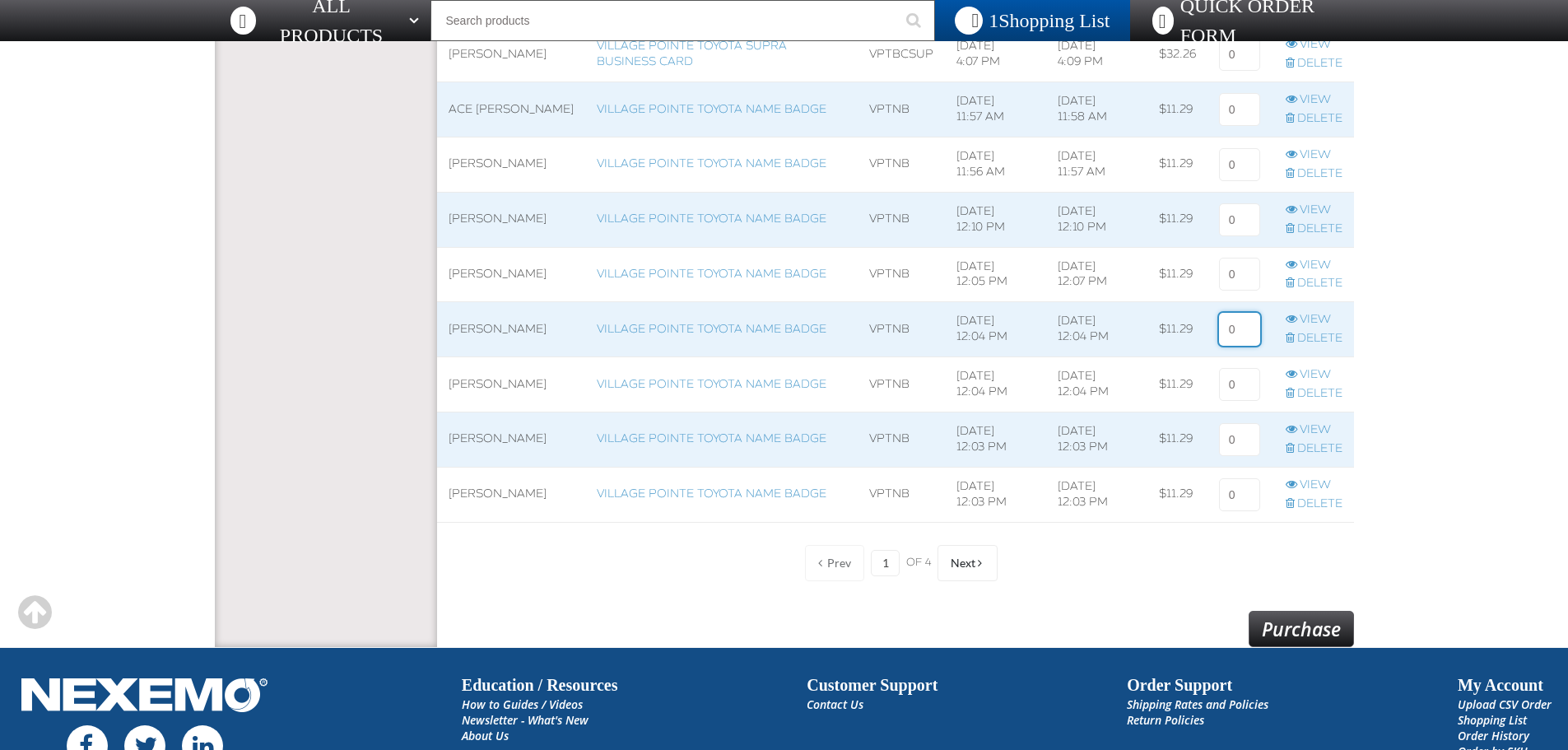
click at [1242, 330] on input at bounding box center [1240, 329] width 42 height 33
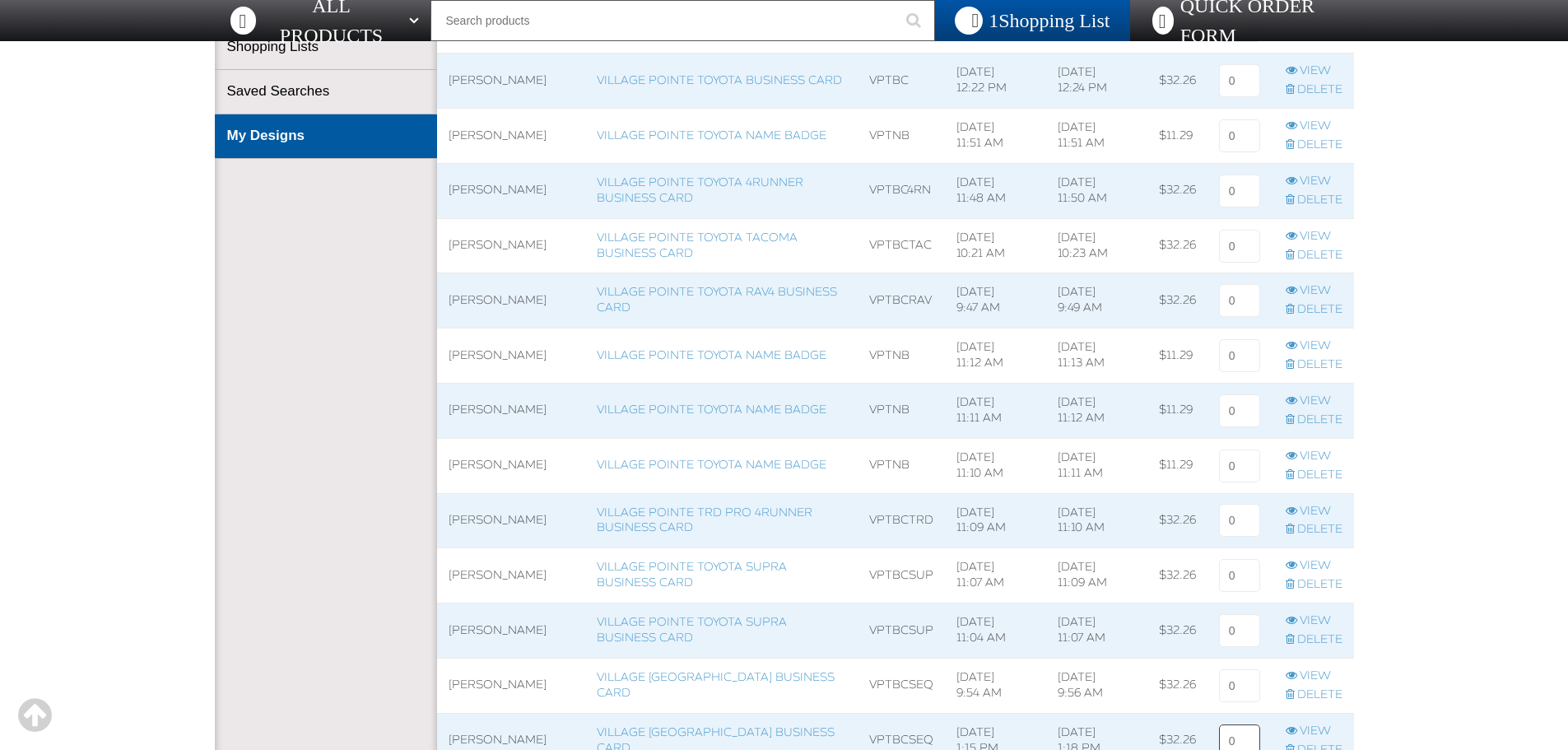
scroll to position [82, 0]
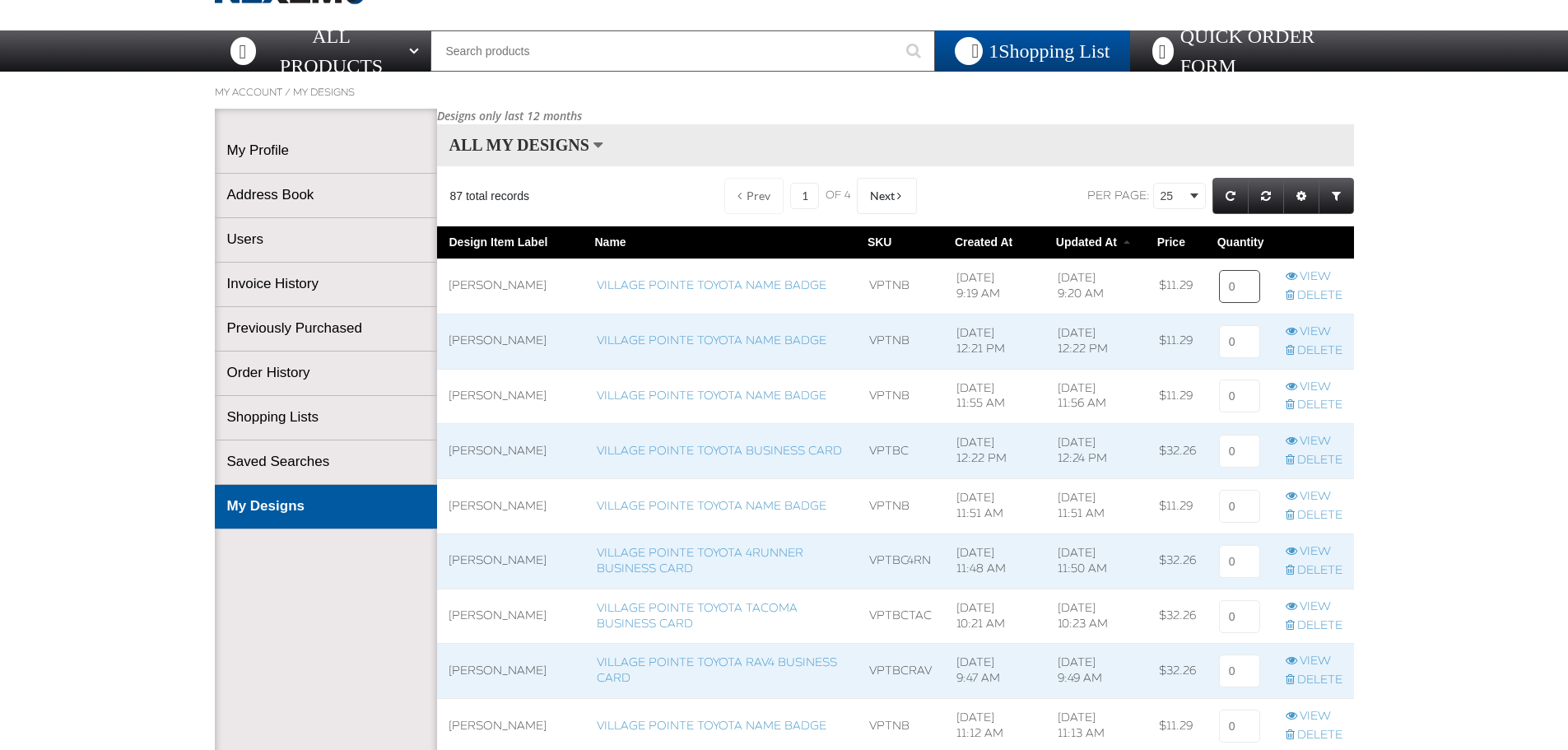
type input "1"
click at [1238, 286] on input at bounding box center [1240, 287] width 42 height 33
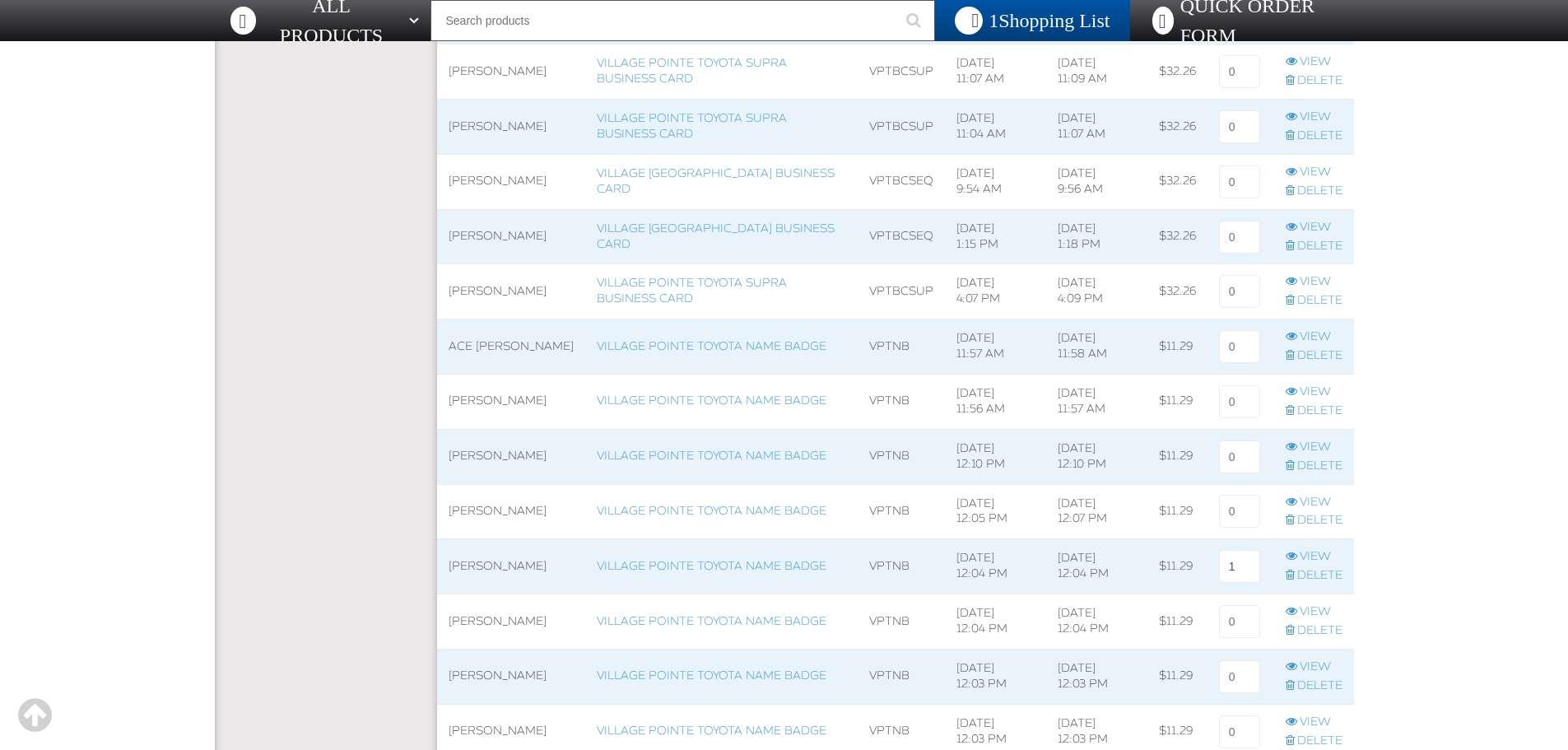
scroll to position [1153, 0]
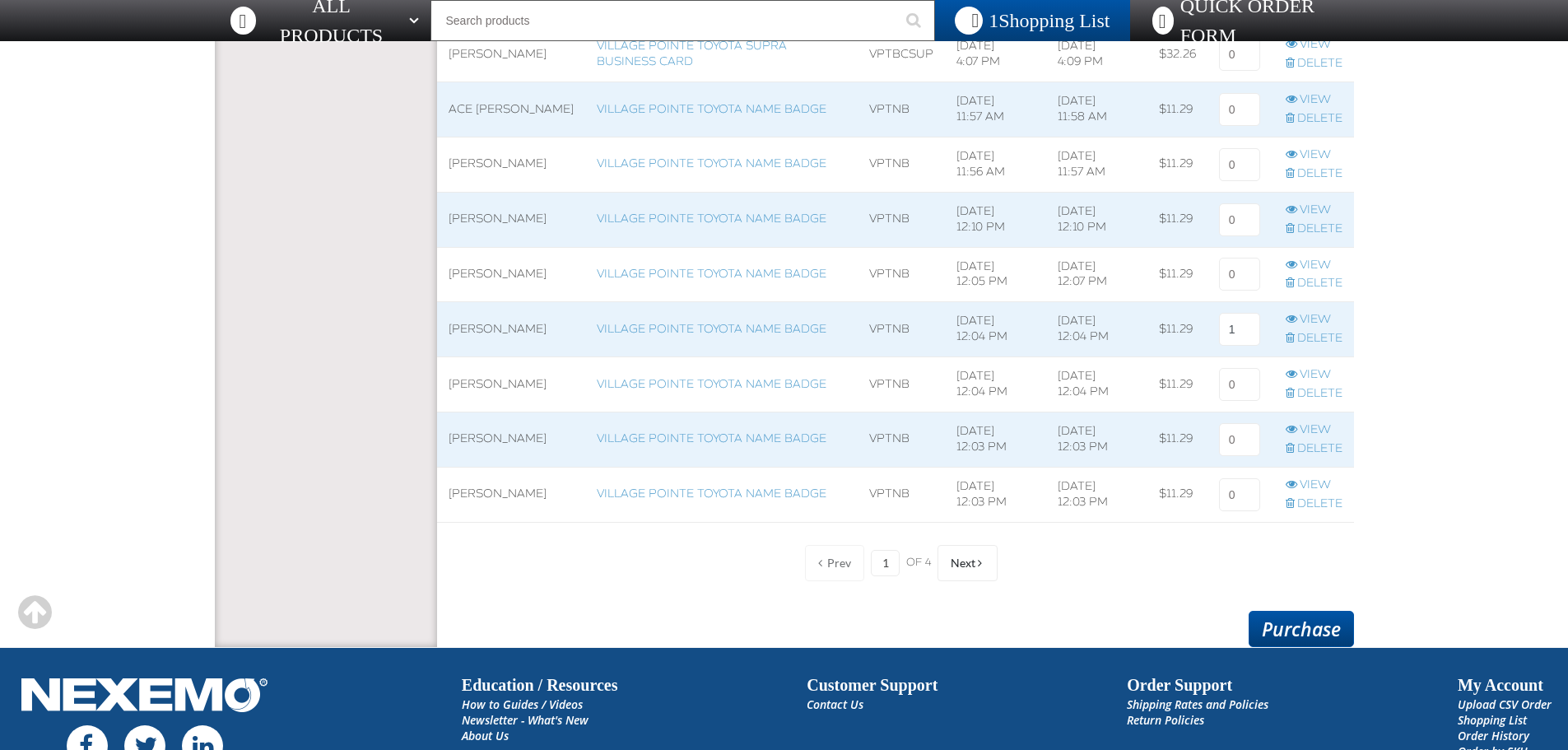
type input "1"
click at [1289, 630] on link "Purchase" at bounding box center [1301, 630] width 106 height 36
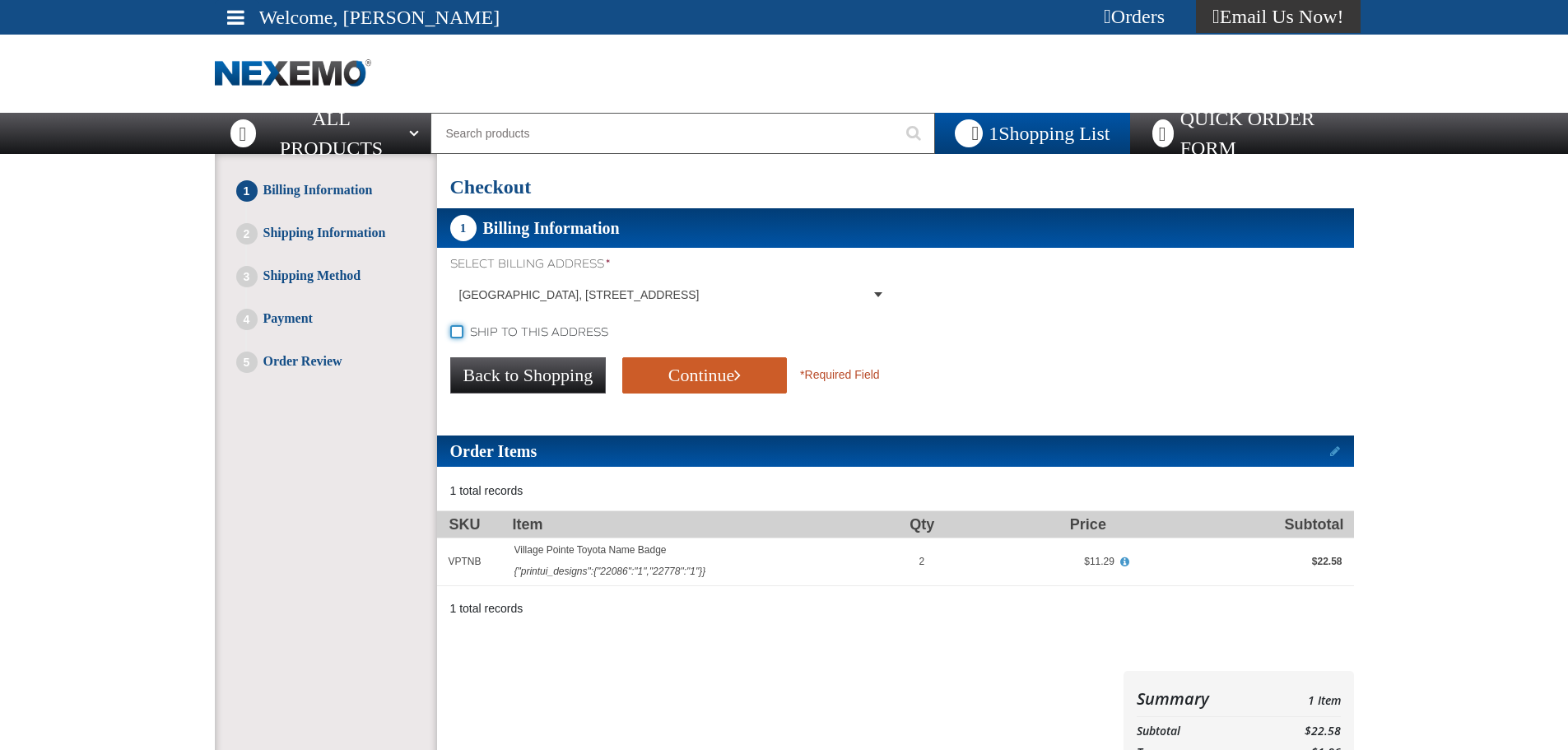
click at [455, 337] on input "Ship to this address" at bounding box center [456, 332] width 13 height 13
checkbox input "true"
click at [681, 370] on button "Continue" at bounding box center [705, 376] width 165 height 36
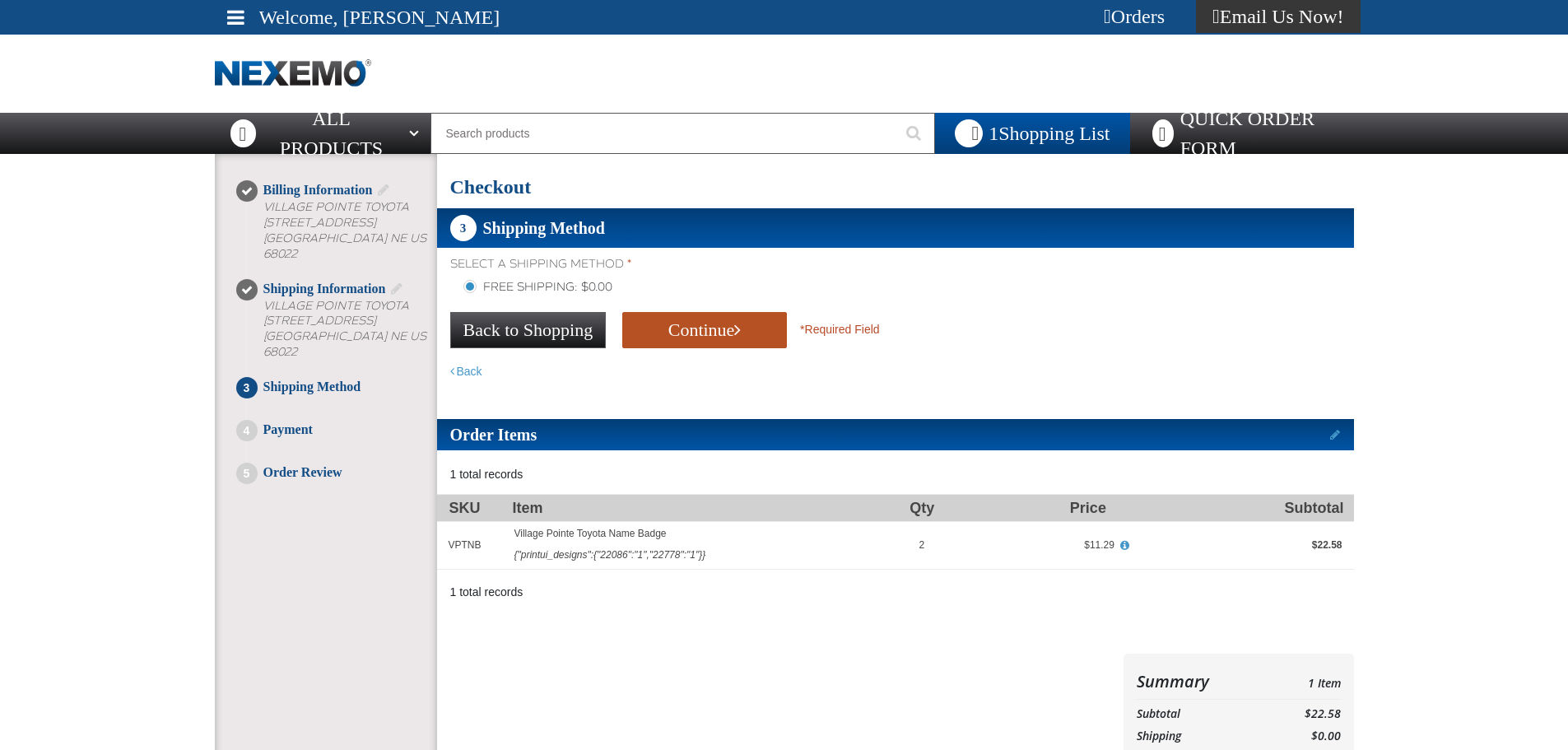
click at [704, 333] on button "Continue" at bounding box center [705, 330] width 165 height 36
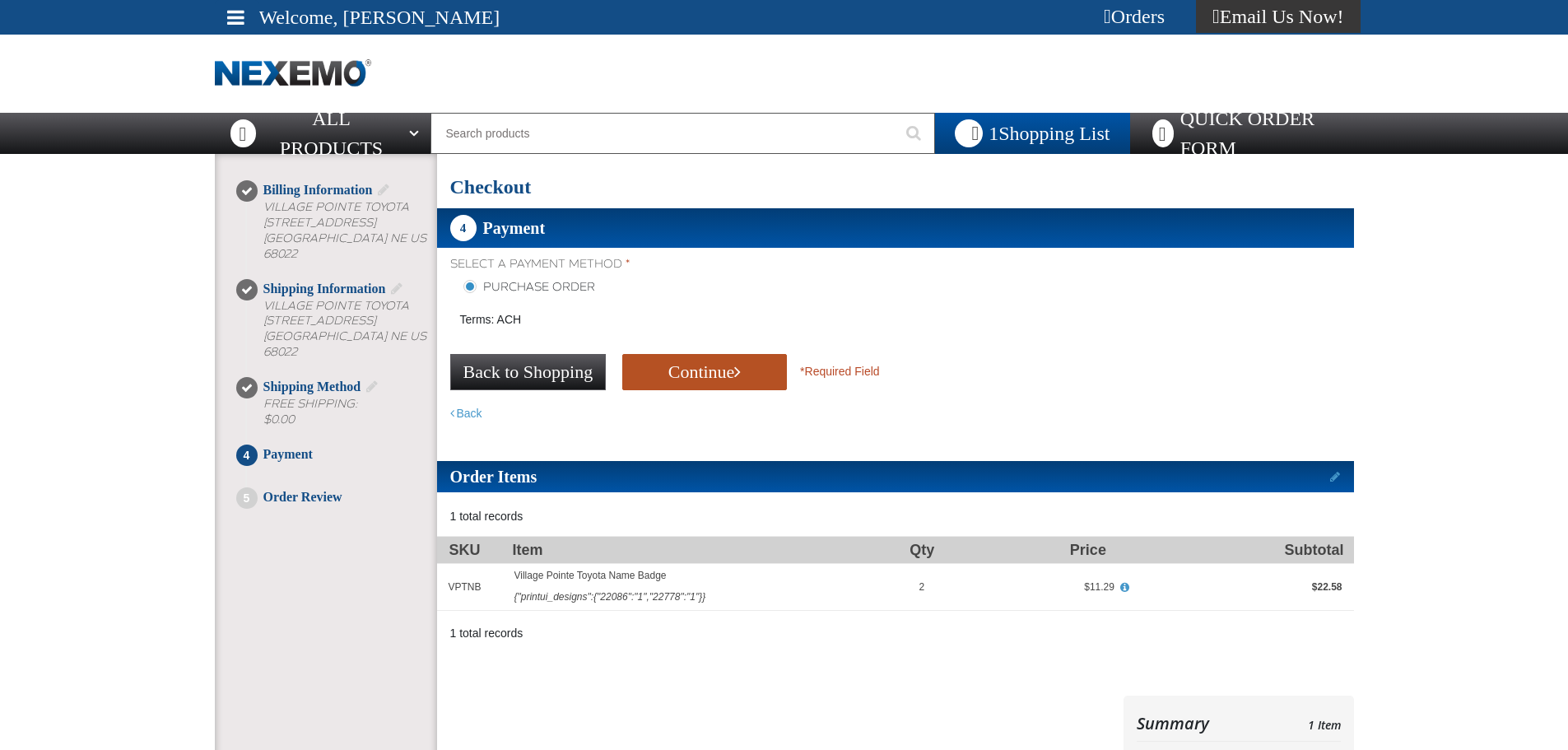
click at [697, 367] on button "Continue" at bounding box center [705, 372] width 165 height 36
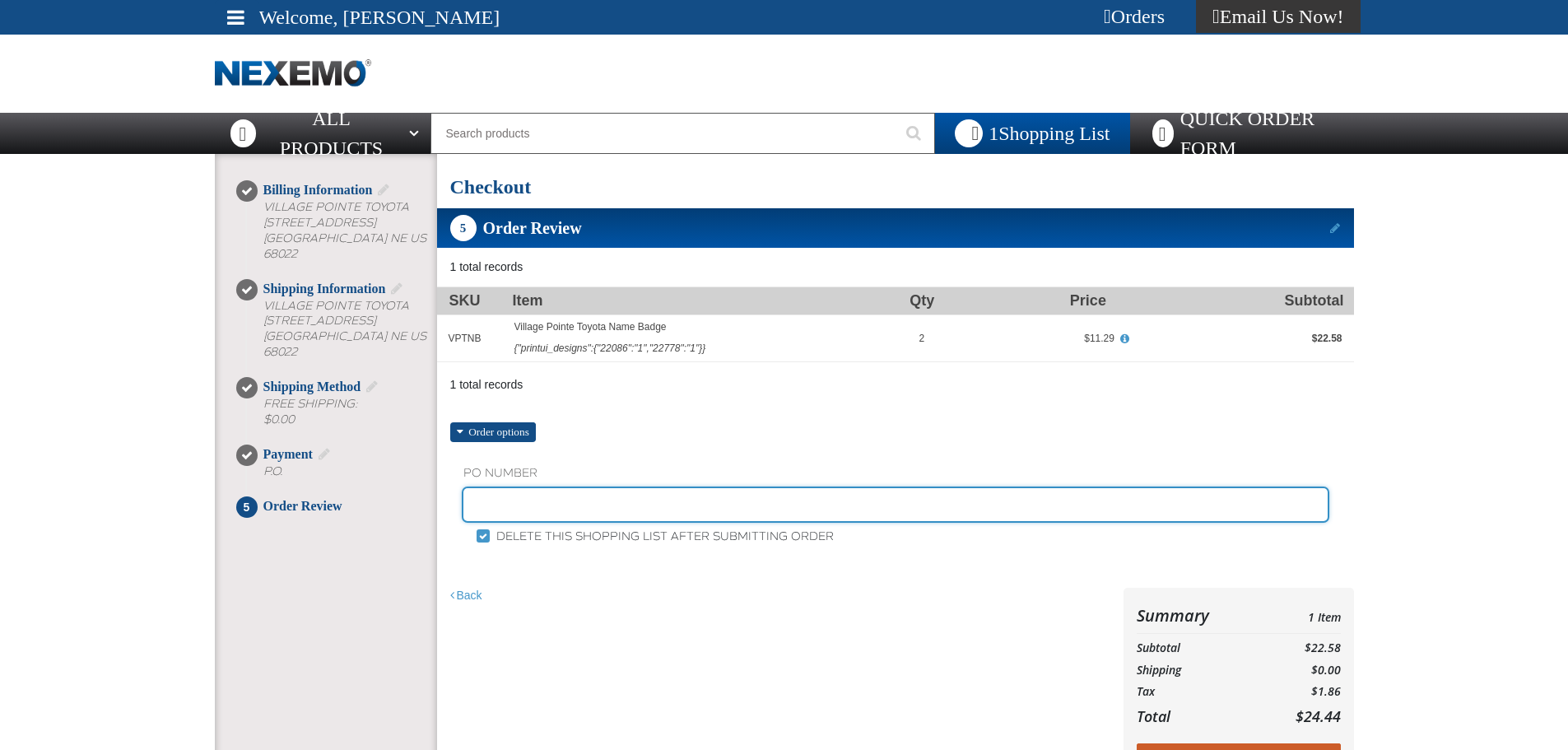
click at [545, 495] on input "text" at bounding box center [895, 505] width 864 height 33
type input "sales"
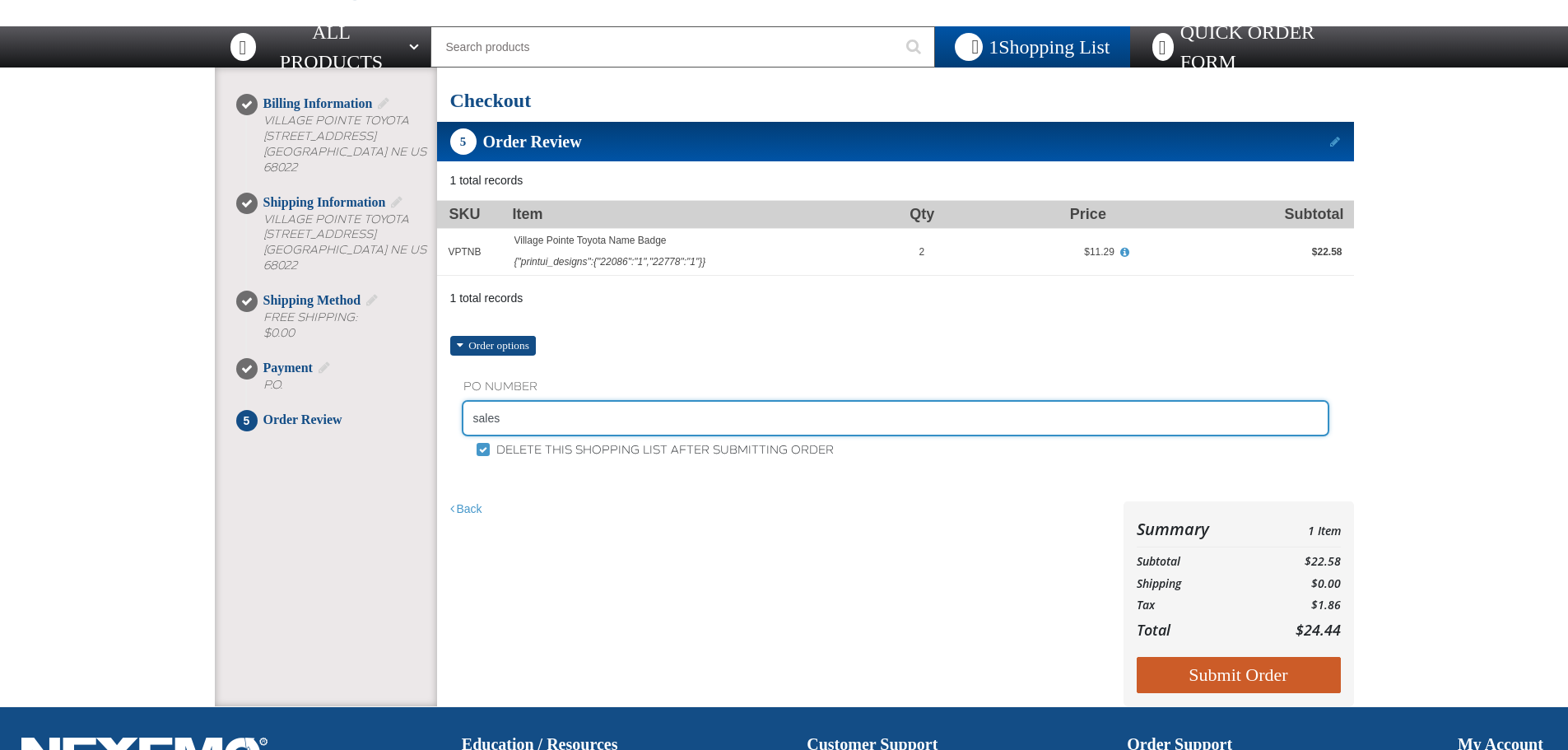
scroll to position [247, 0]
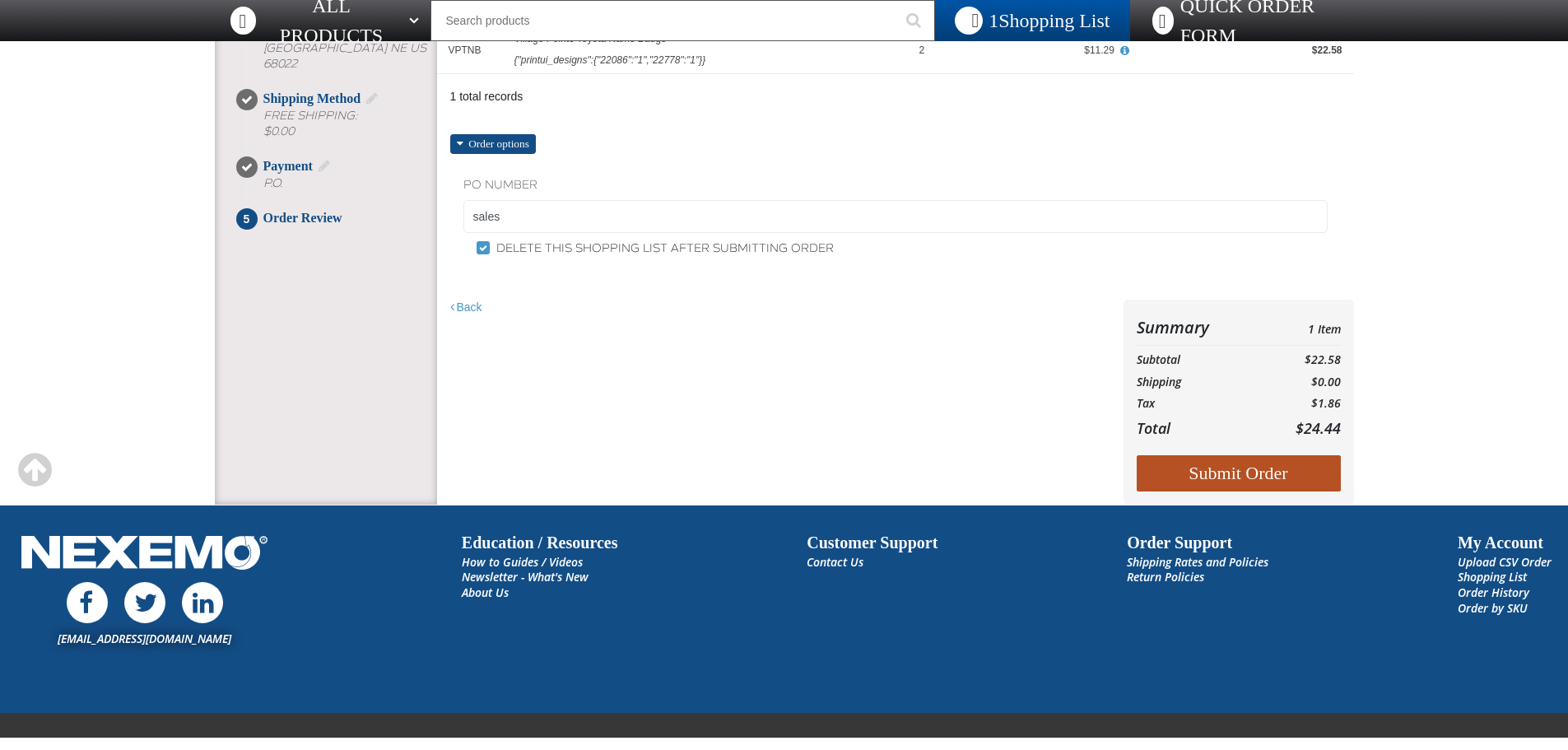
click at [1214, 475] on button "Submit Order" at bounding box center [1239, 474] width 204 height 36
